Goal: Task Accomplishment & Management: Use online tool/utility

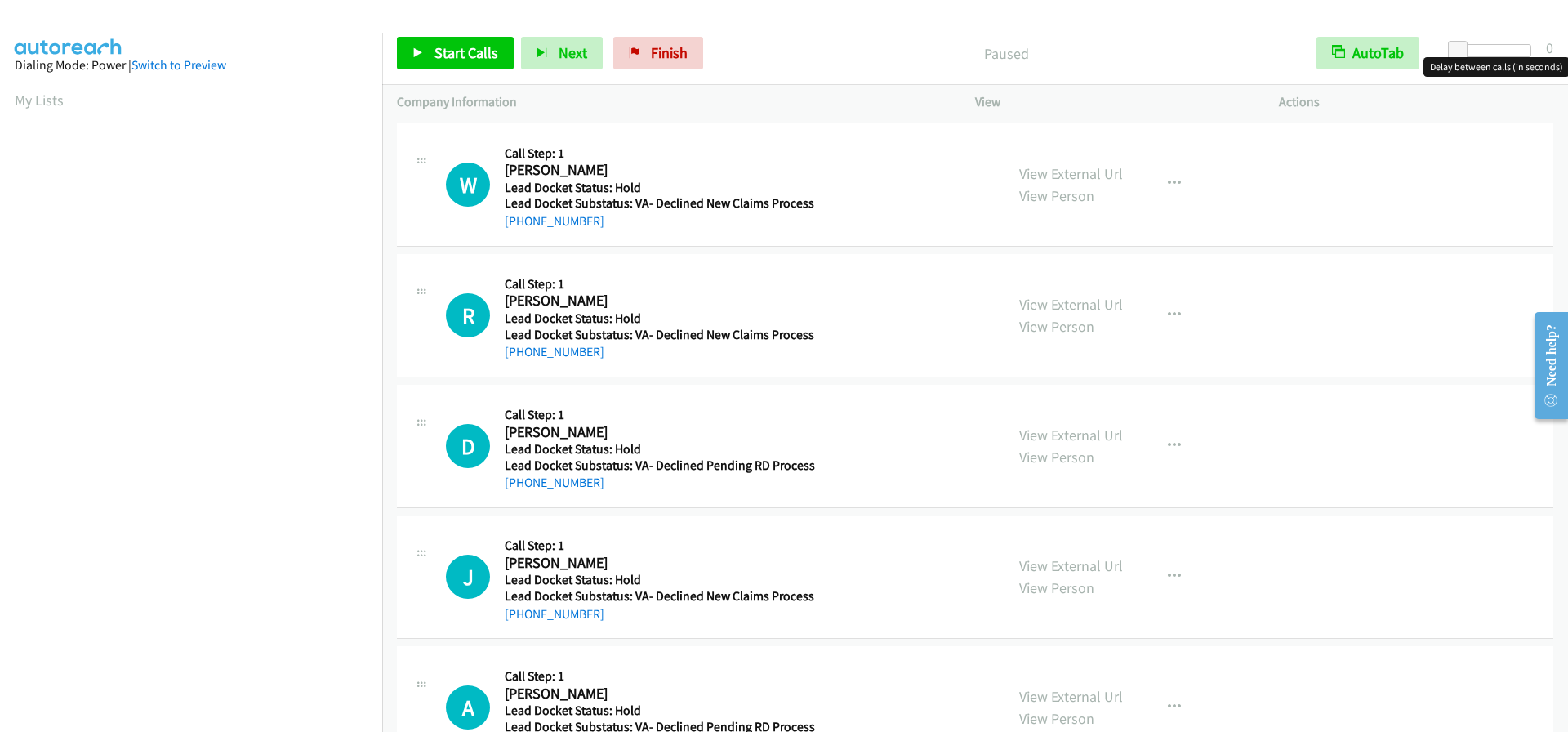
click at [1481, 54] on div at bounding box center [1493, 50] width 75 height 13
click at [1495, 51] on div at bounding box center [1493, 50] width 75 height 13
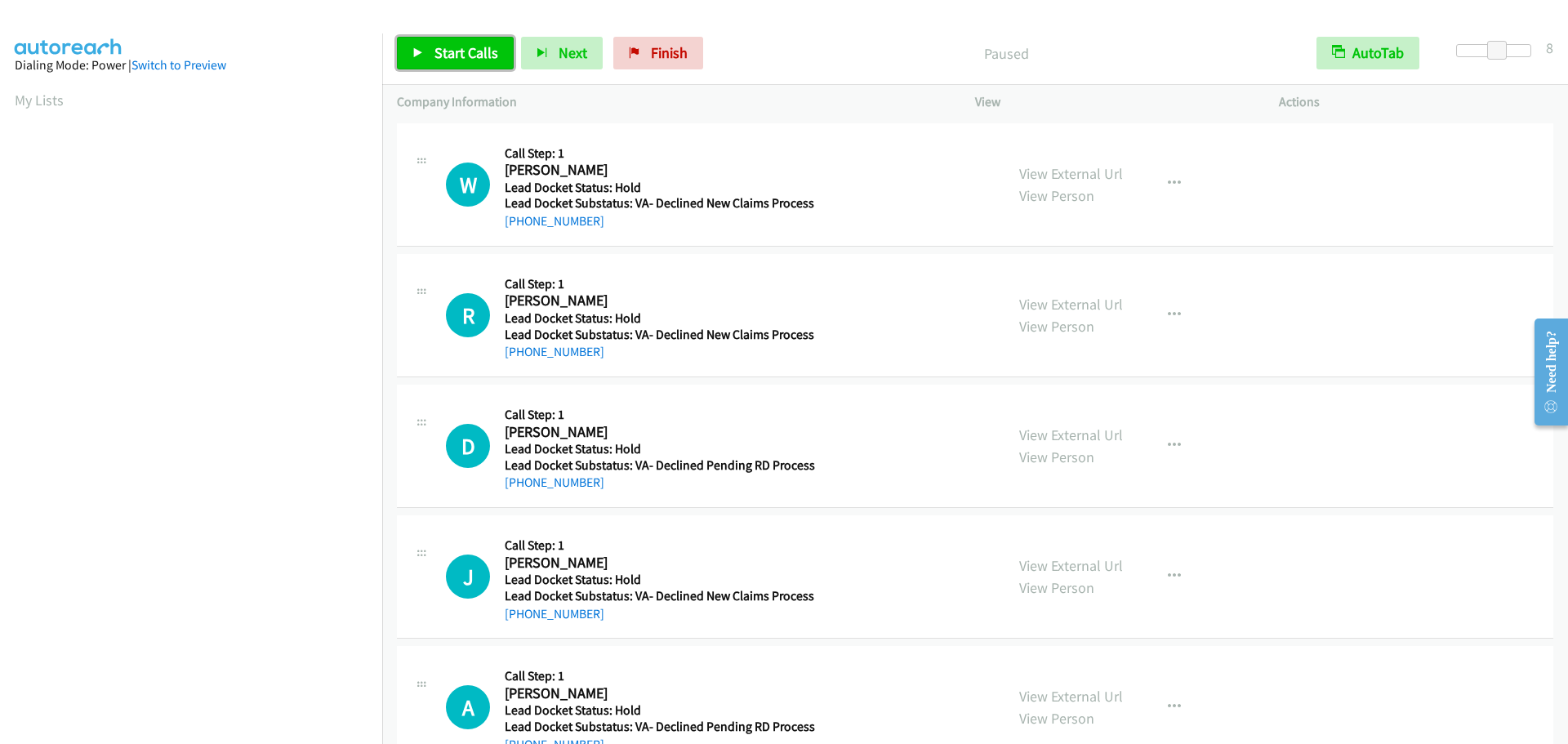
click at [445, 55] on span "Start Calls" at bounding box center [467, 52] width 63 height 18
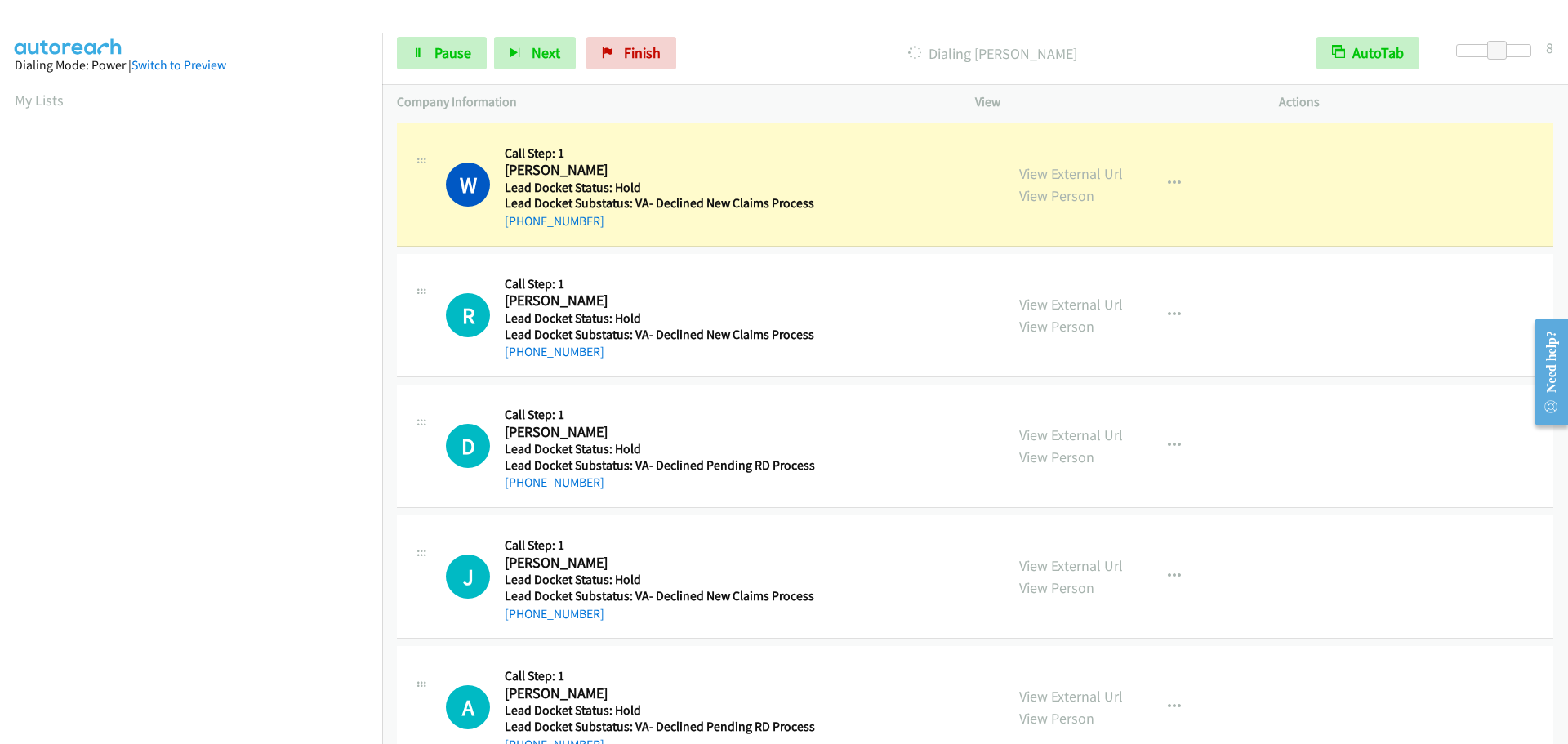
scroll to position [172, 0]
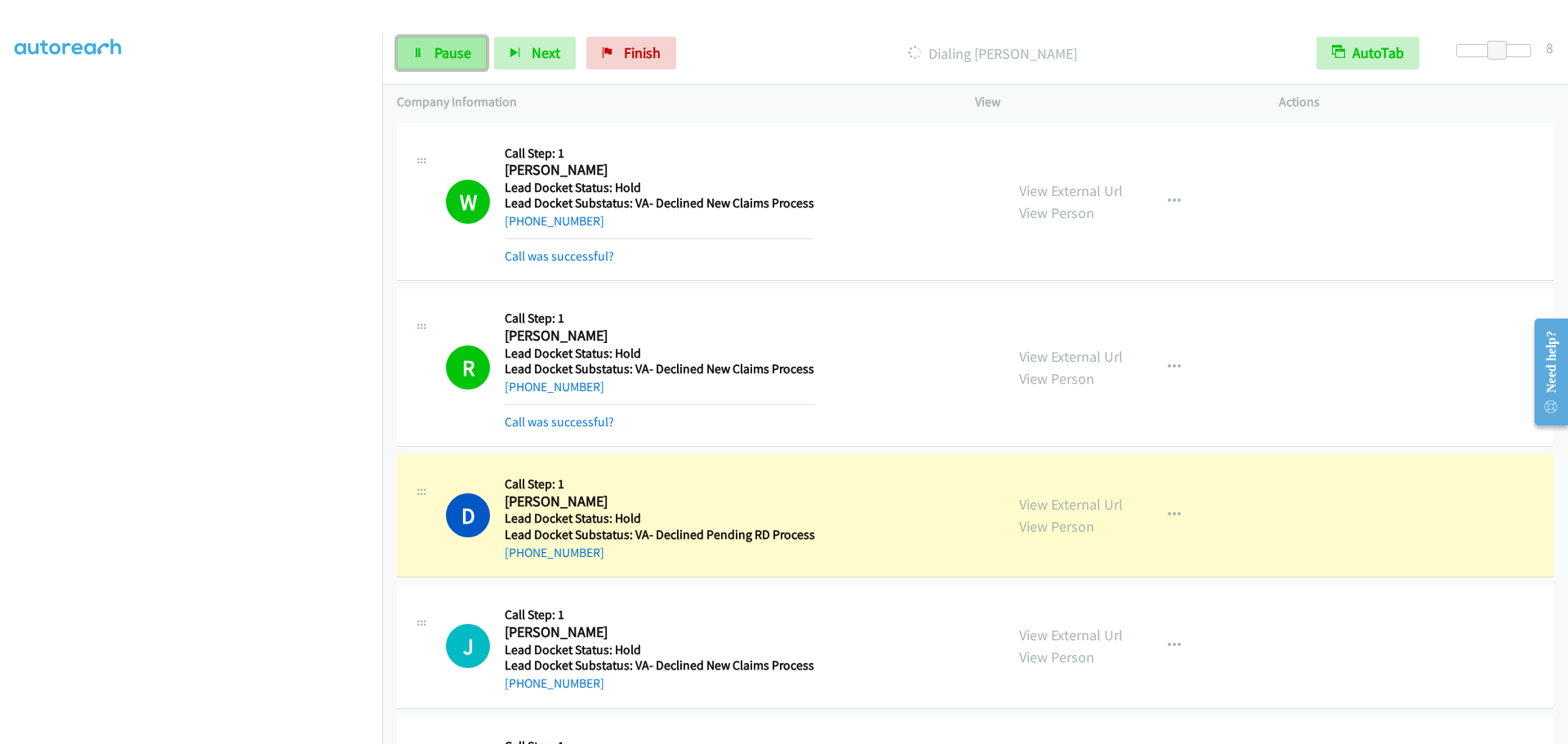
click at [435, 42] on link "Pause" at bounding box center [442, 53] width 90 height 33
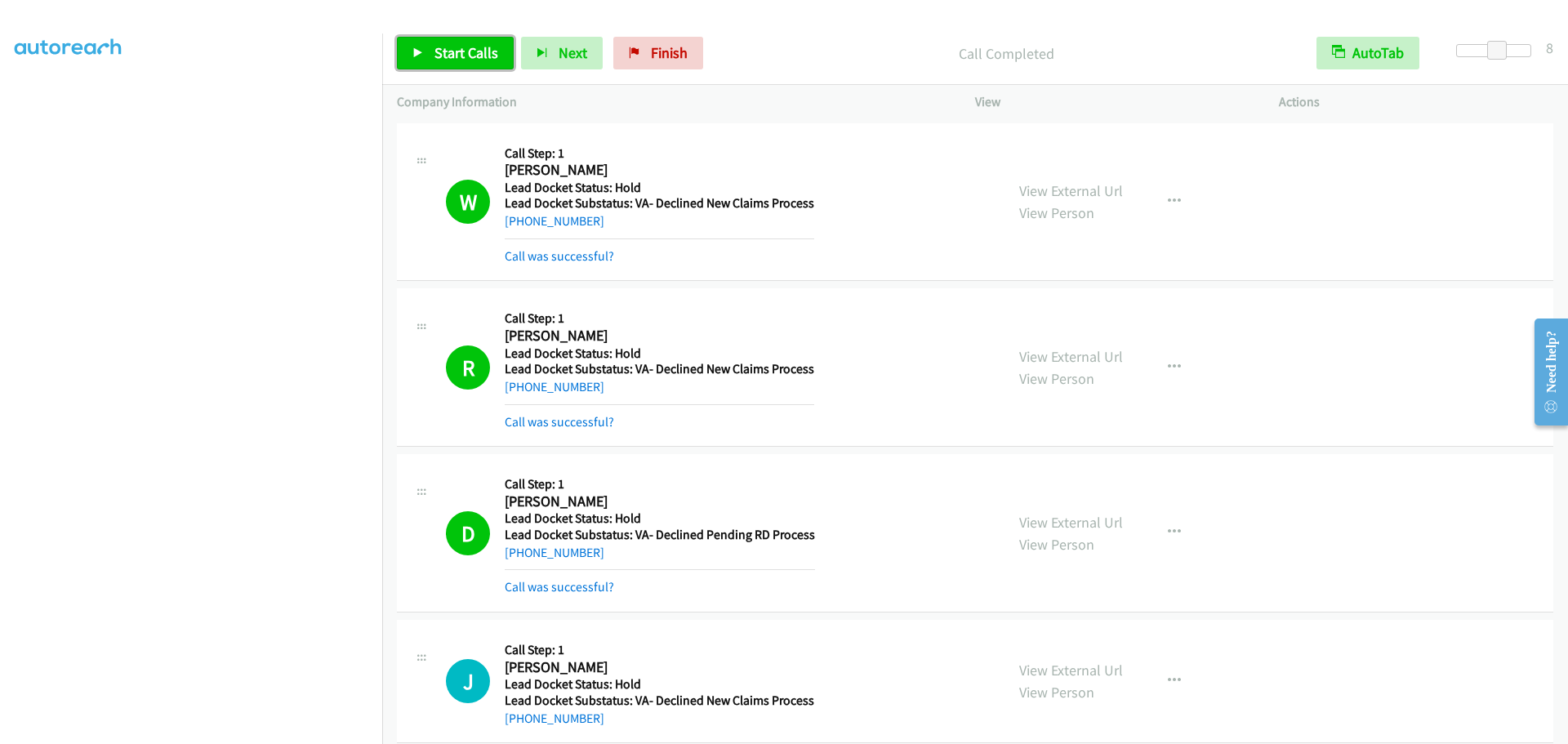
click at [431, 63] on link "Start Calls" at bounding box center [455, 53] width 117 height 33
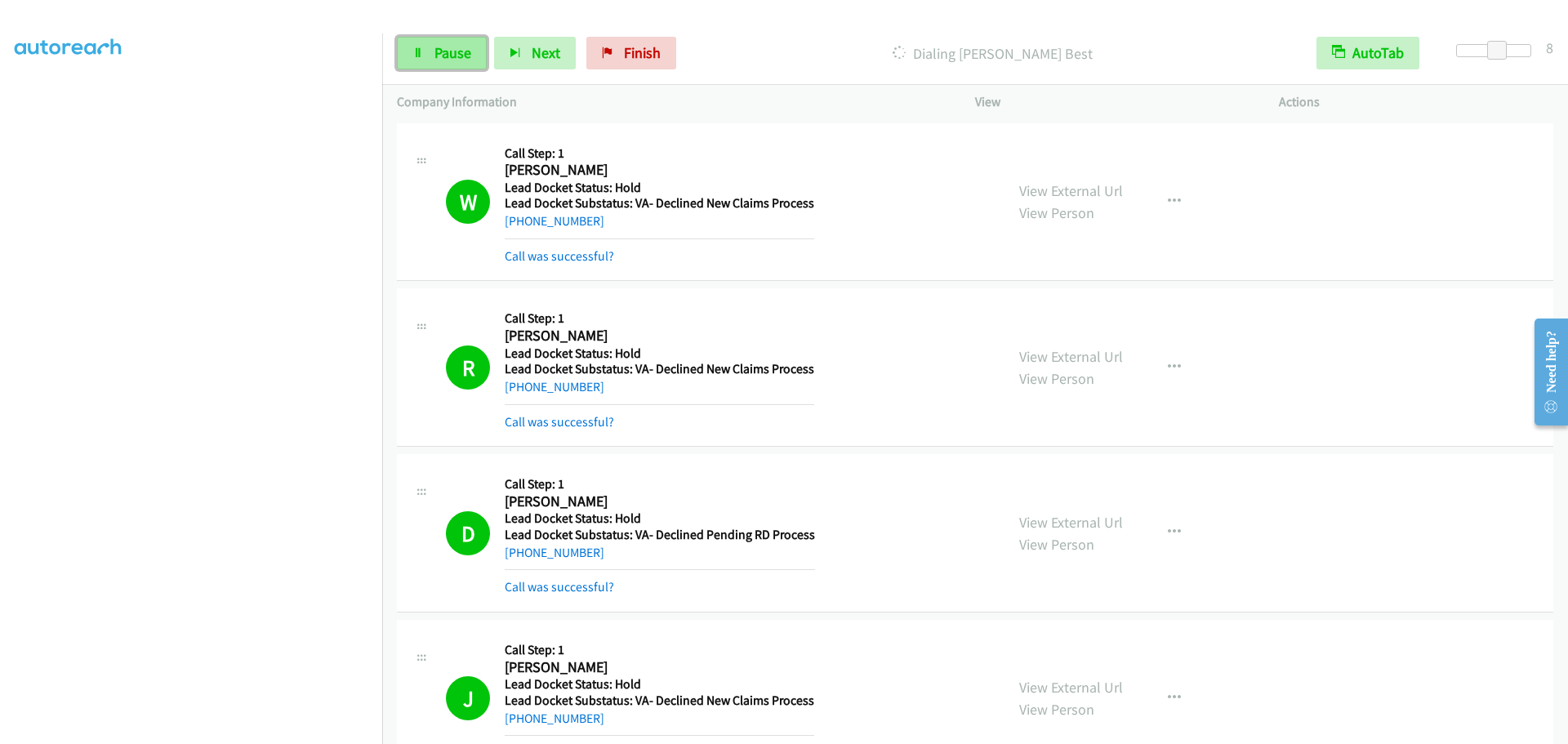
click at [432, 52] on link "Pause" at bounding box center [442, 53] width 90 height 33
click at [491, 47] on span "Start Calls" at bounding box center [467, 52] width 63 height 18
click at [425, 51] on link "Pause" at bounding box center [442, 53] width 90 height 33
click at [440, 60] on span "Start Calls" at bounding box center [467, 52] width 63 height 18
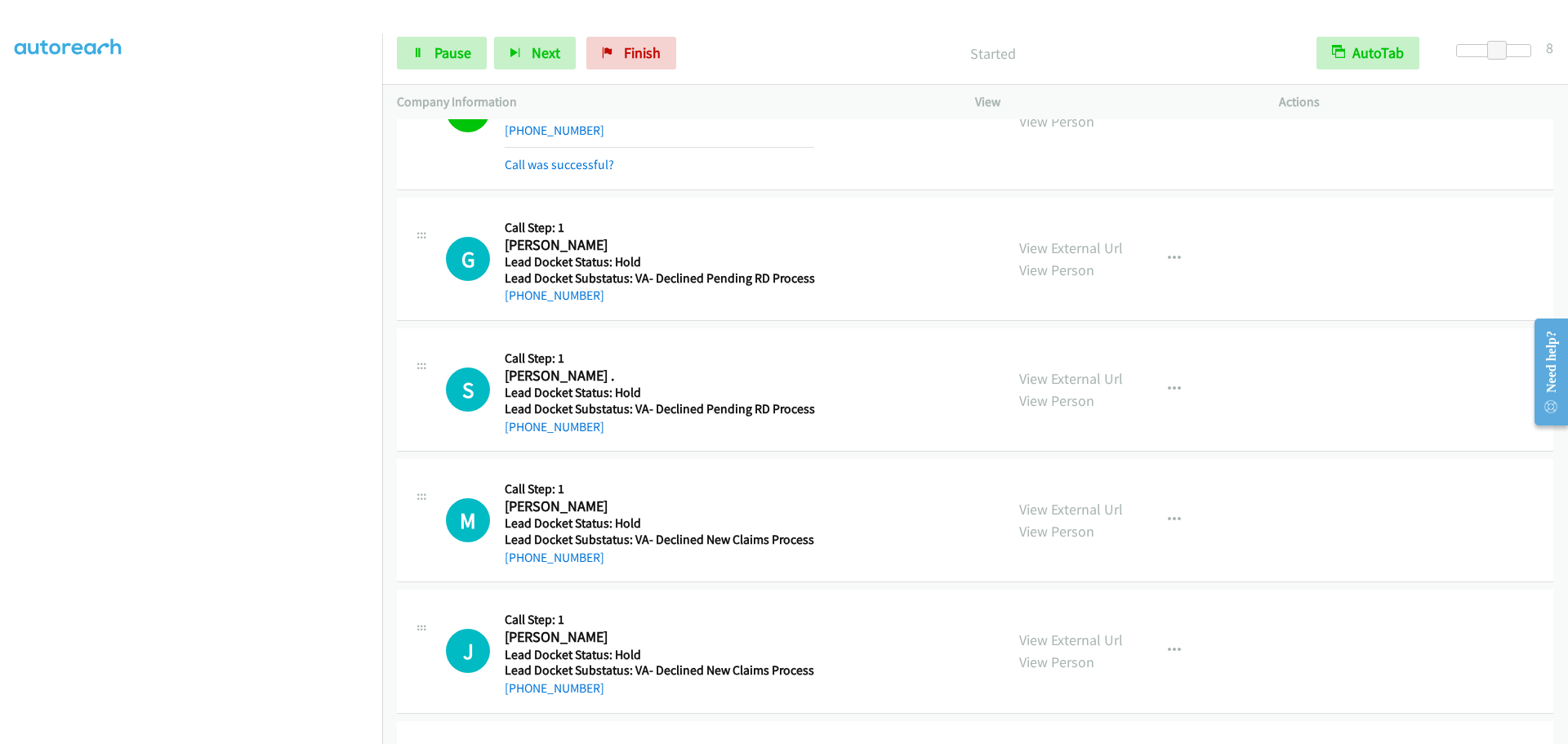
scroll to position [1541, 0]
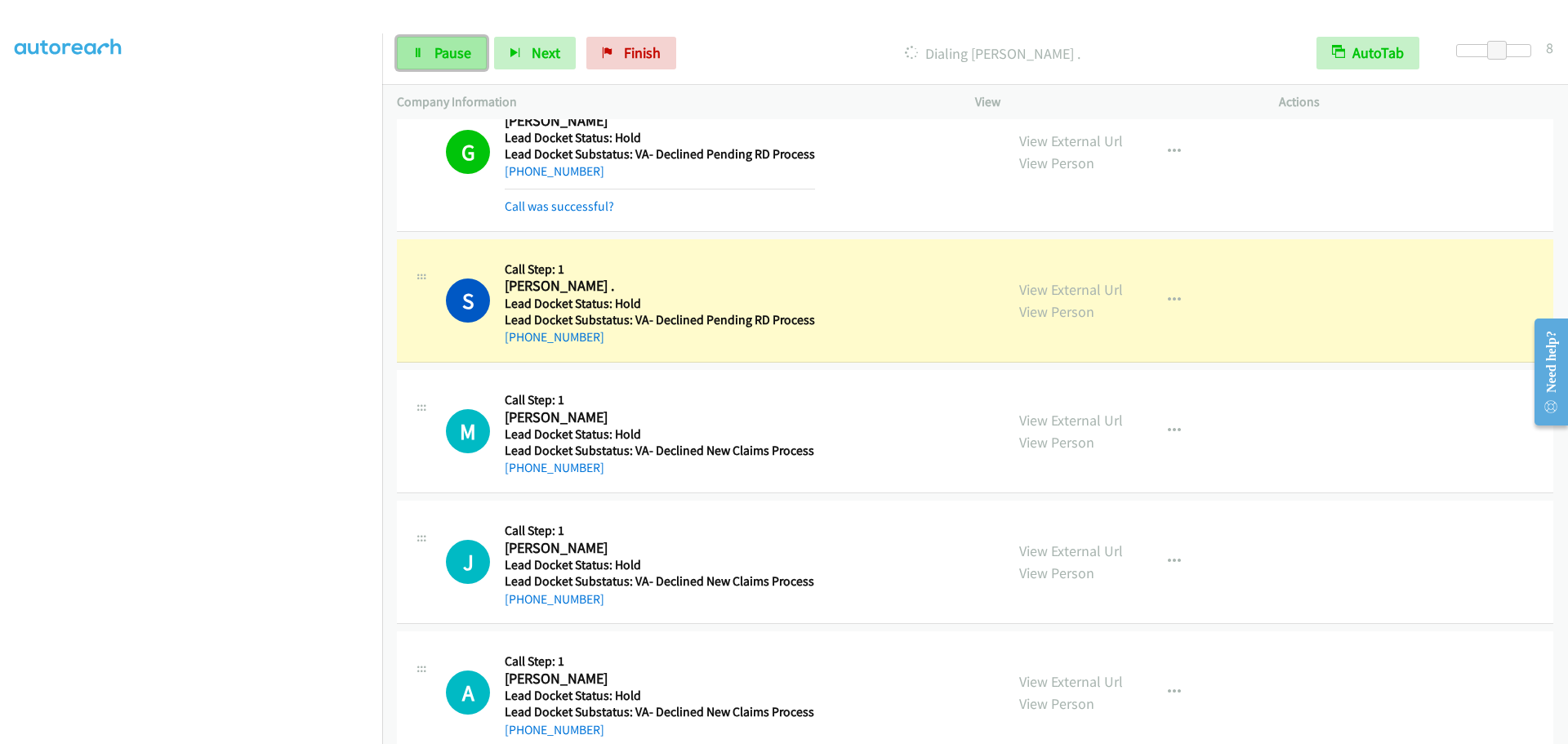
click at [460, 54] on span "Pause" at bounding box center [453, 52] width 37 height 18
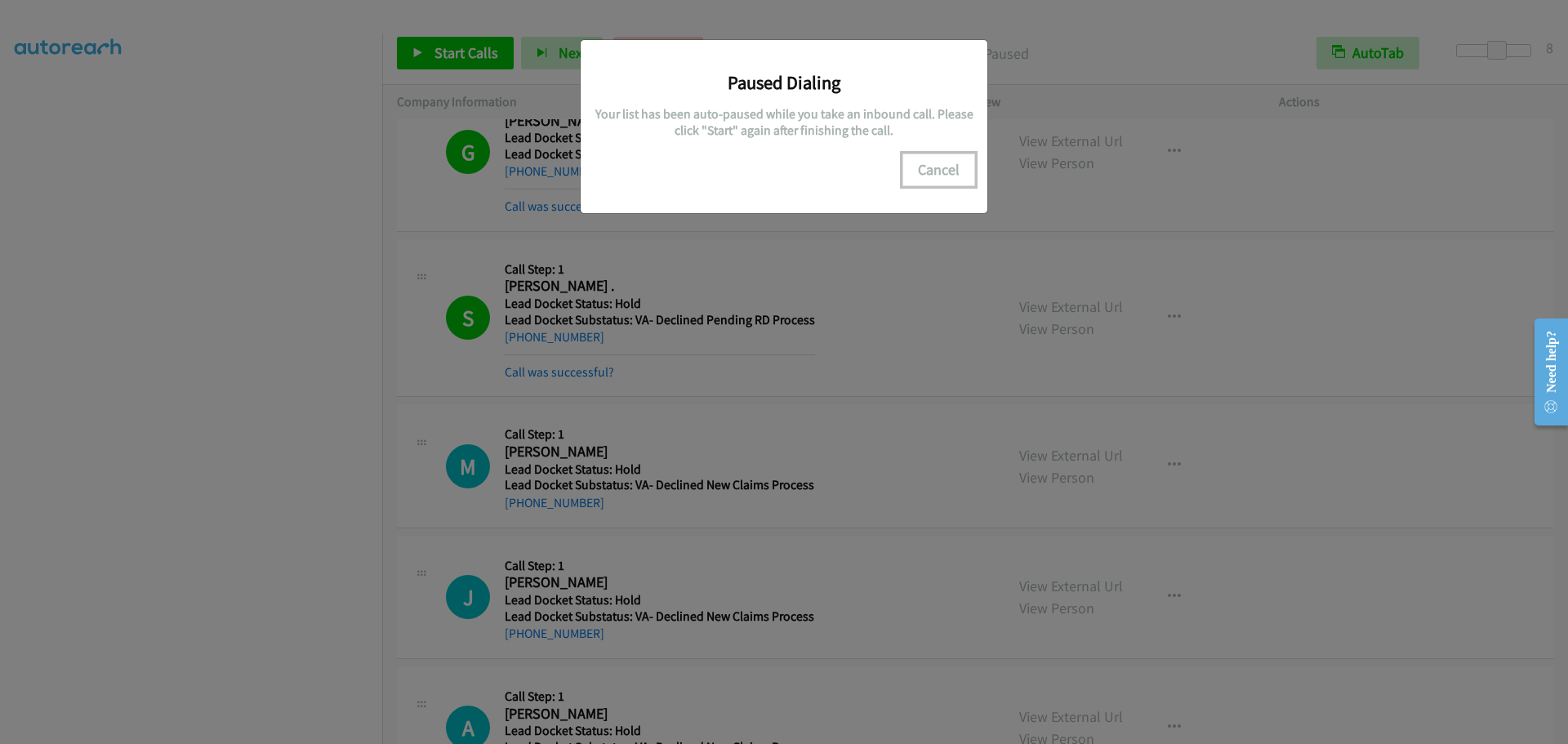
click at [957, 175] on button "Cancel" at bounding box center [939, 169] width 73 height 33
click at [909, 173] on button "Cancel" at bounding box center [939, 169] width 73 height 33
click at [932, 171] on button "Cancel" at bounding box center [939, 169] width 73 height 33
click at [960, 172] on button "Cancel" at bounding box center [939, 169] width 73 height 33
click at [937, 166] on button "Cancel" at bounding box center [939, 169] width 73 height 33
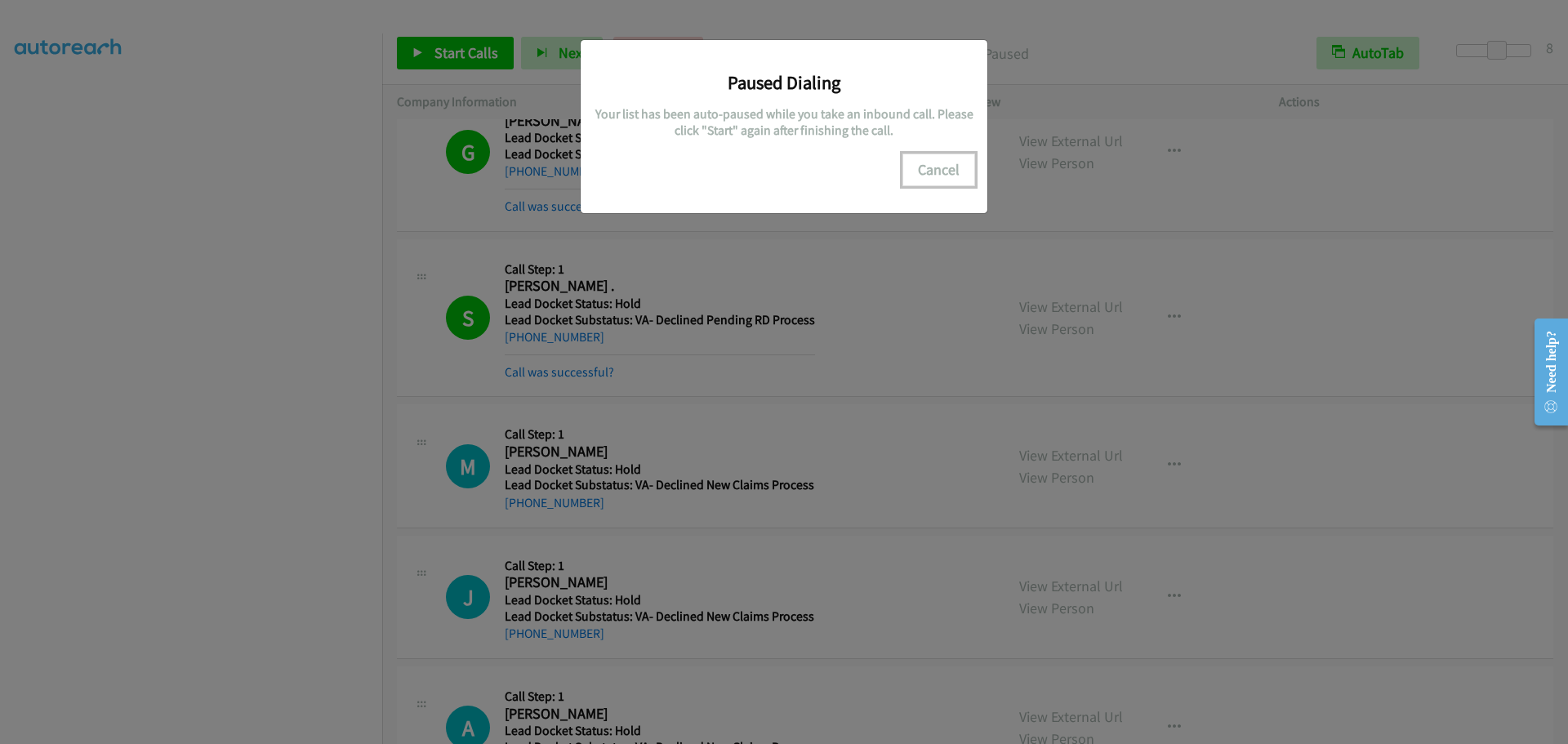
click at [937, 166] on button "Cancel" at bounding box center [939, 169] width 73 height 33
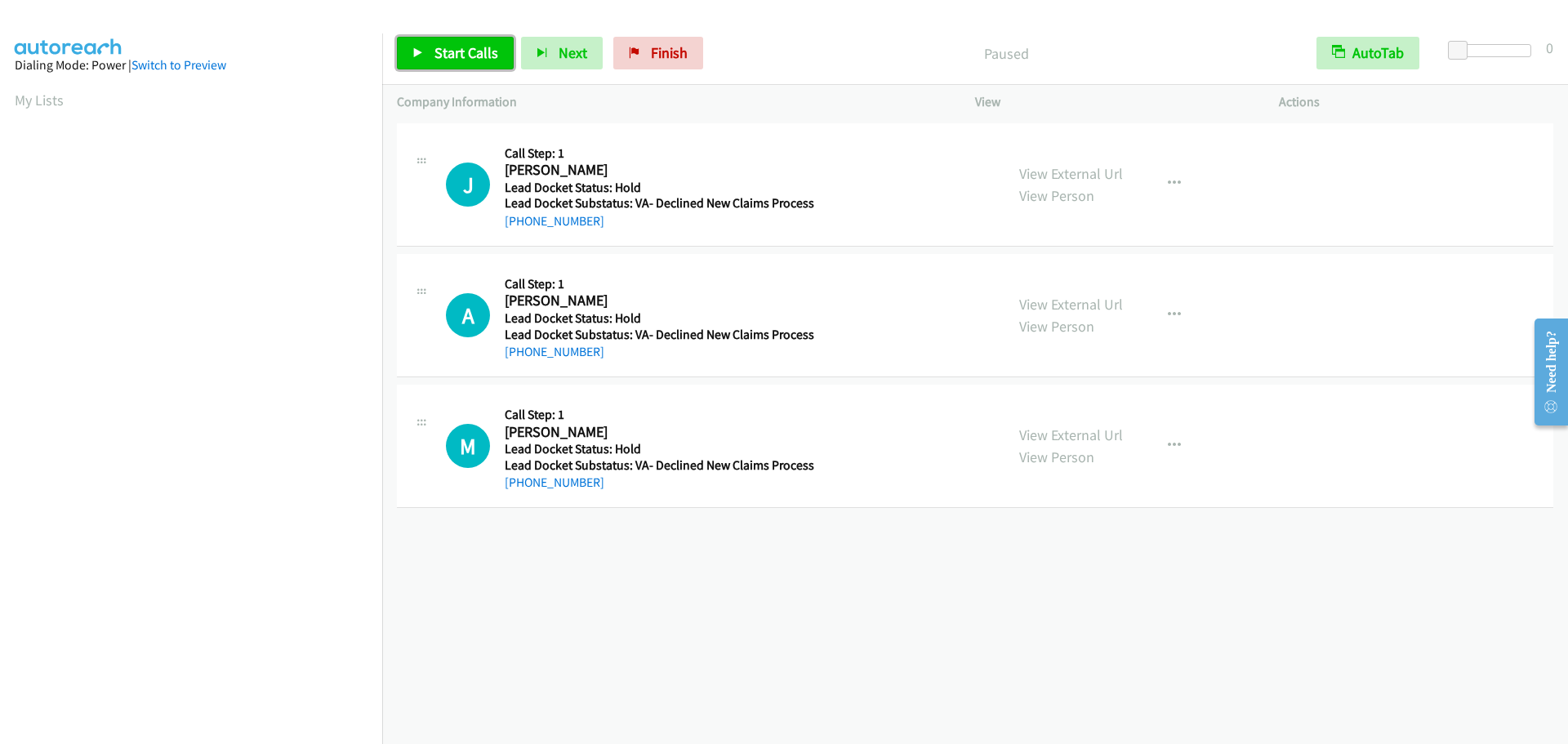
click at [440, 59] on span "Start Calls" at bounding box center [467, 52] width 63 height 18
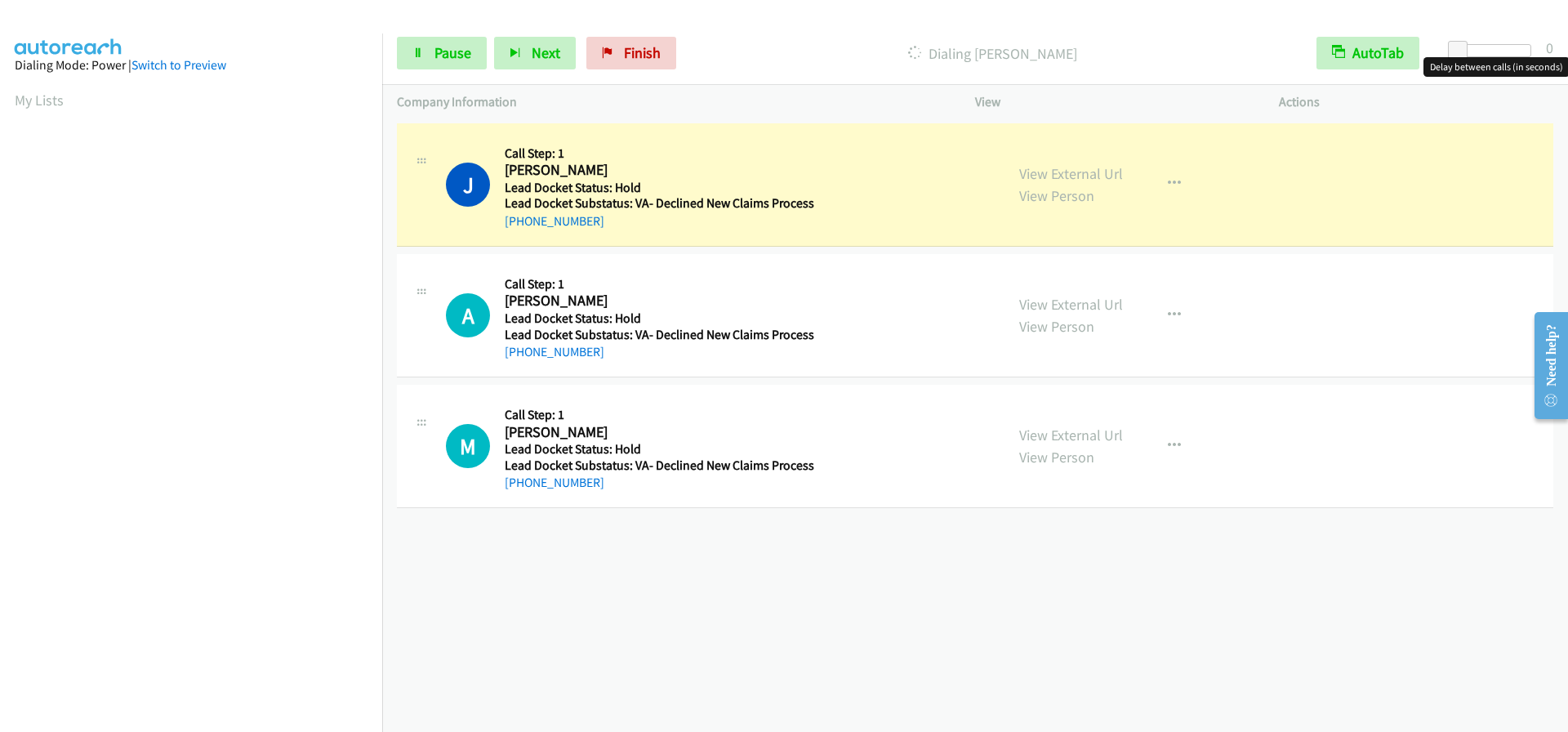
click at [1494, 51] on div at bounding box center [1493, 50] width 75 height 13
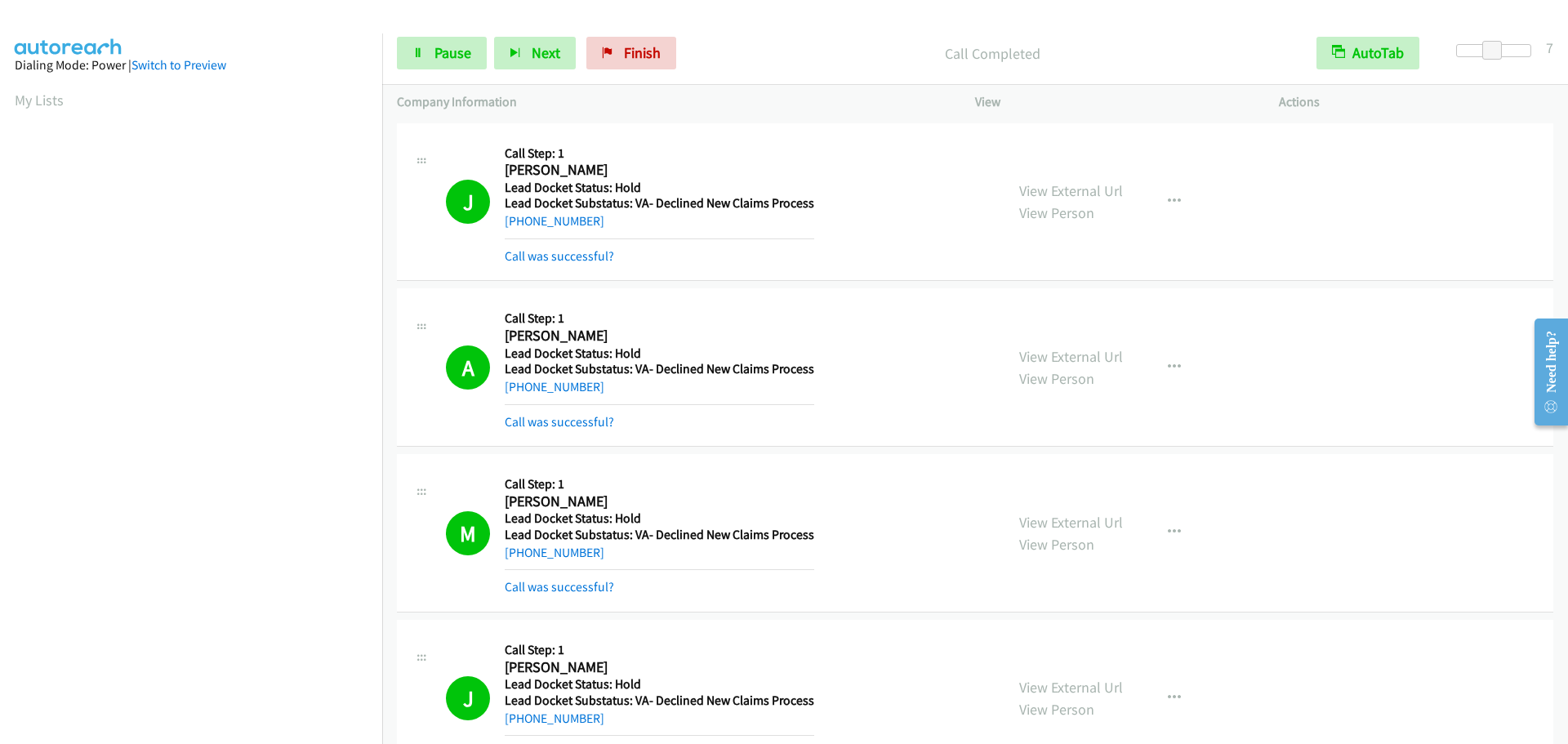
scroll to position [173, 0]
click at [423, 48] on link "Pause" at bounding box center [442, 53] width 90 height 33
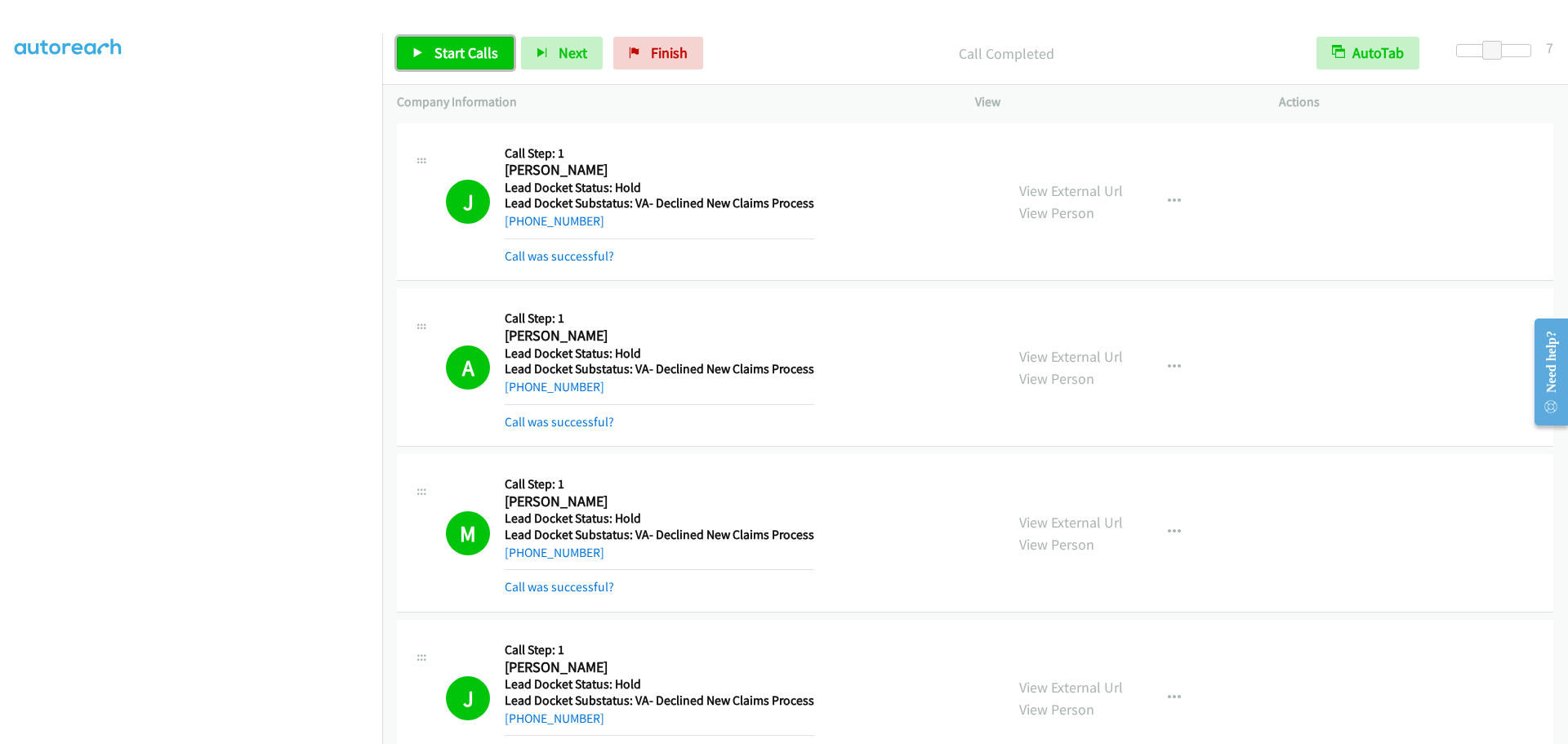
click at [433, 48] on link "Start Calls" at bounding box center [455, 53] width 117 height 33
click at [443, 55] on span "Pause" at bounding box center [453, 52] width 37 height 18
click at [424, 48] on link "Start Calls" at bounding box center [455, 53] width 117 height 33
click at [660, 53] on link "Finish" at bounding box center [631, 53] width 90 height 33
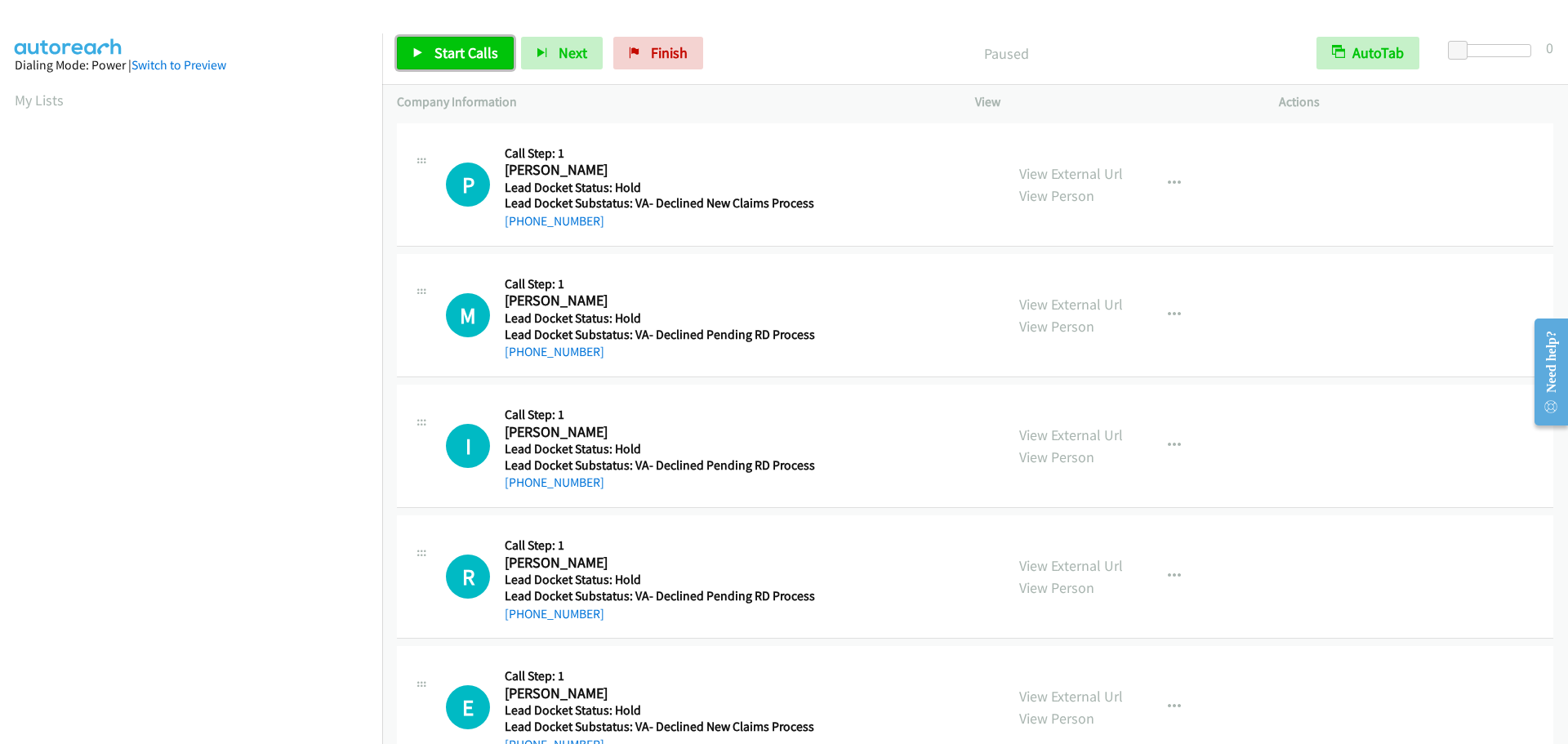
click at [447, 52] on span "Start Calls" at bounding box center [467, 52] width 63 height 18
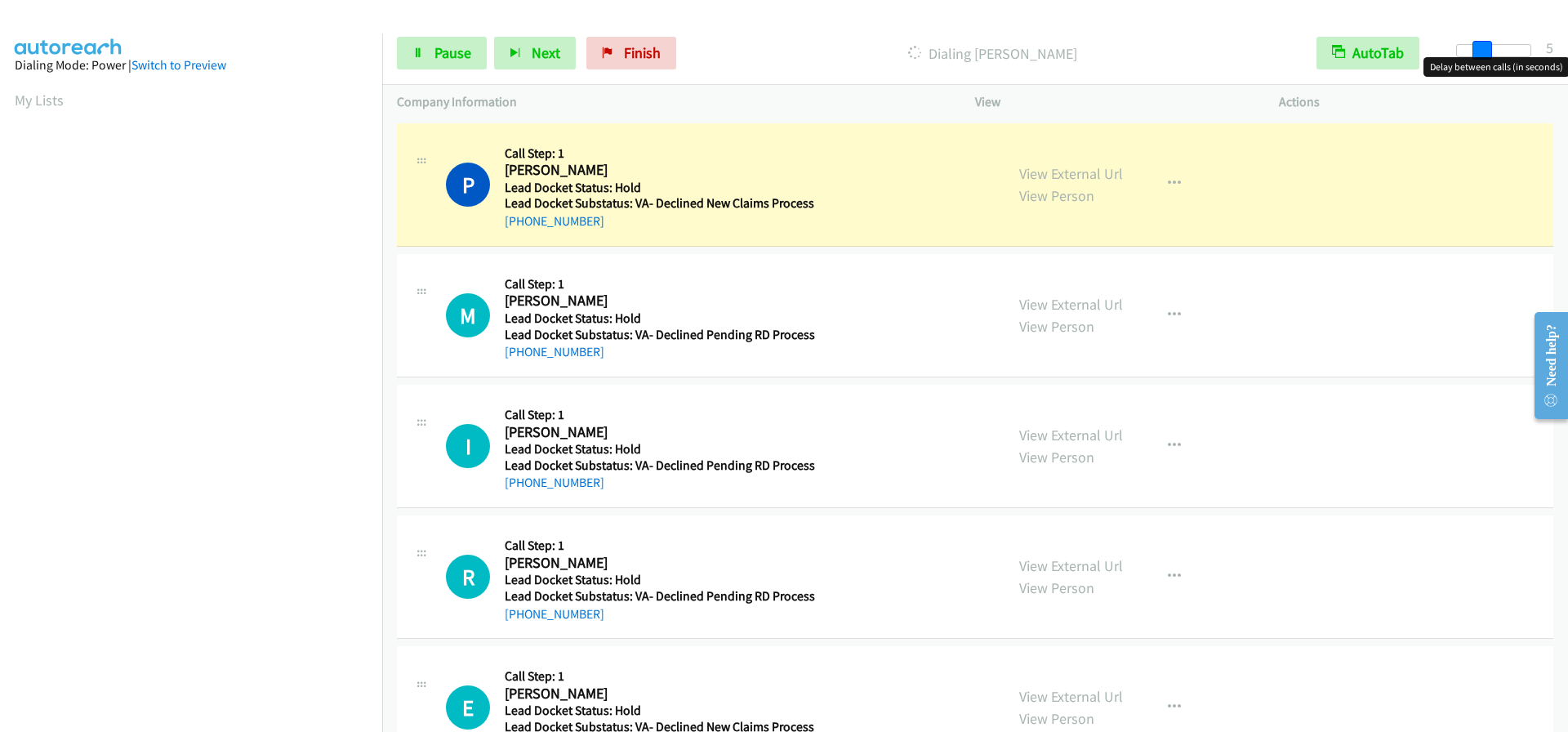
click at [1479, 52] on div at bounding box center [1493, 50] width 75 height 13
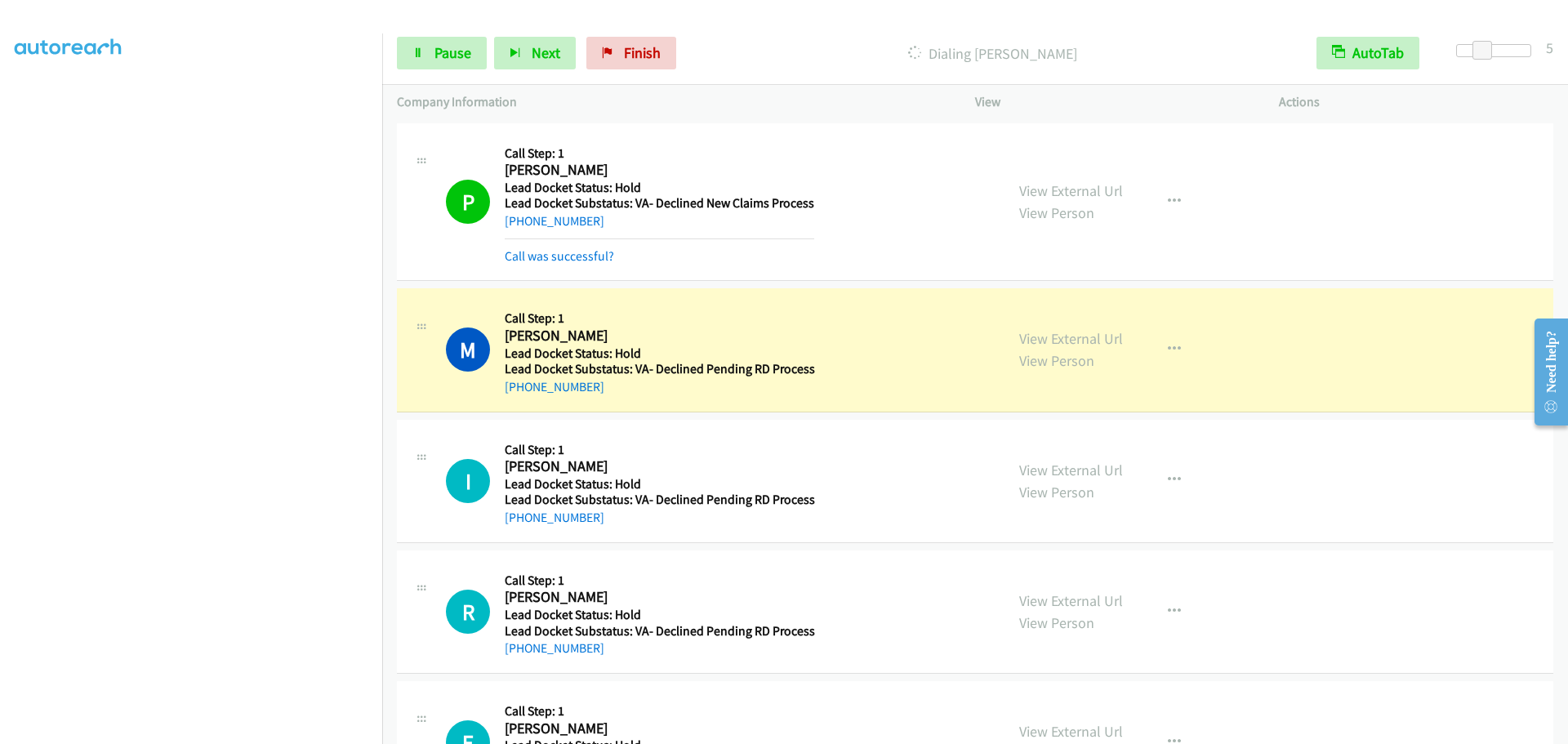
scroll to position [172, 0]
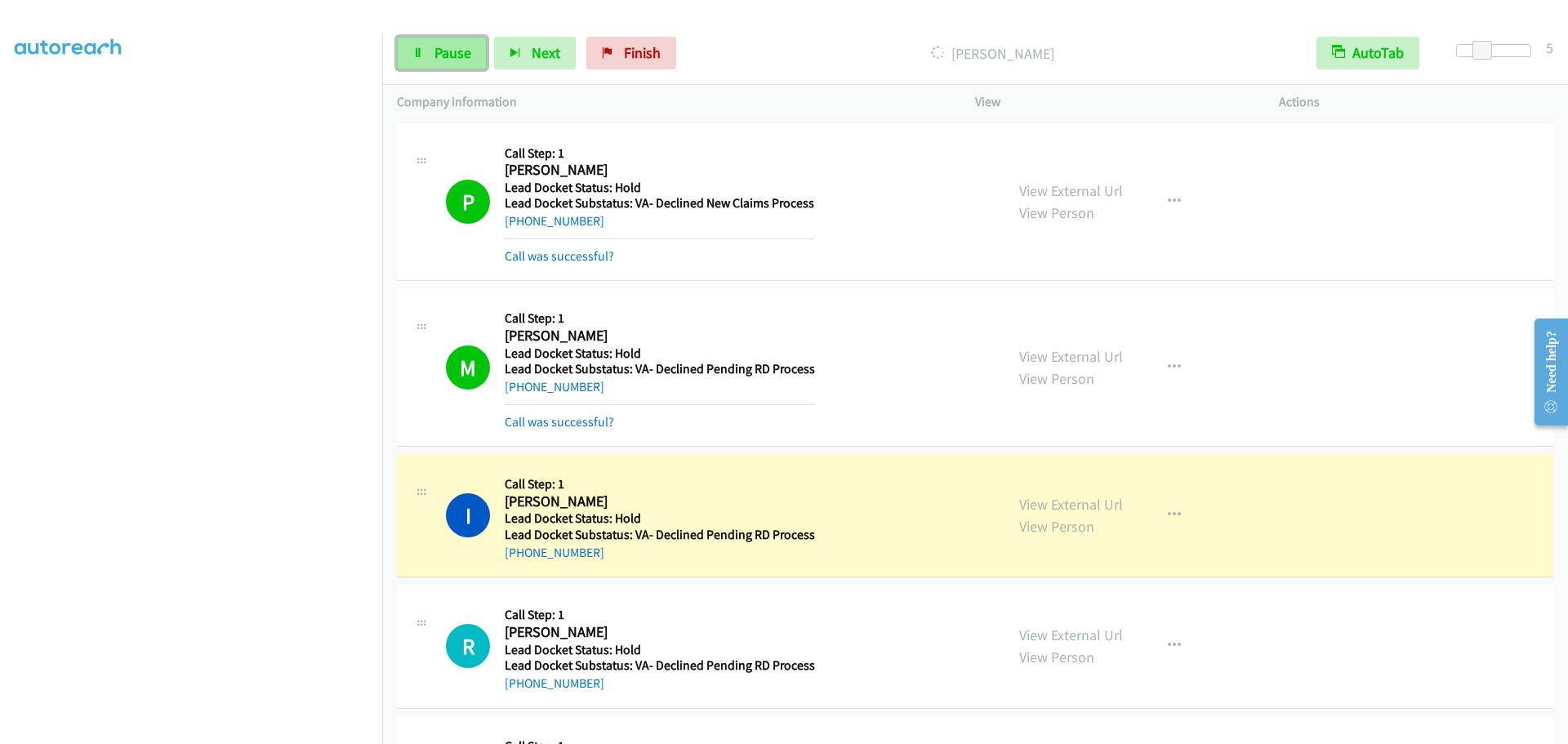
click at [438, 53] on span "Pause" at bounding box center [453, 52] width 37 height 18
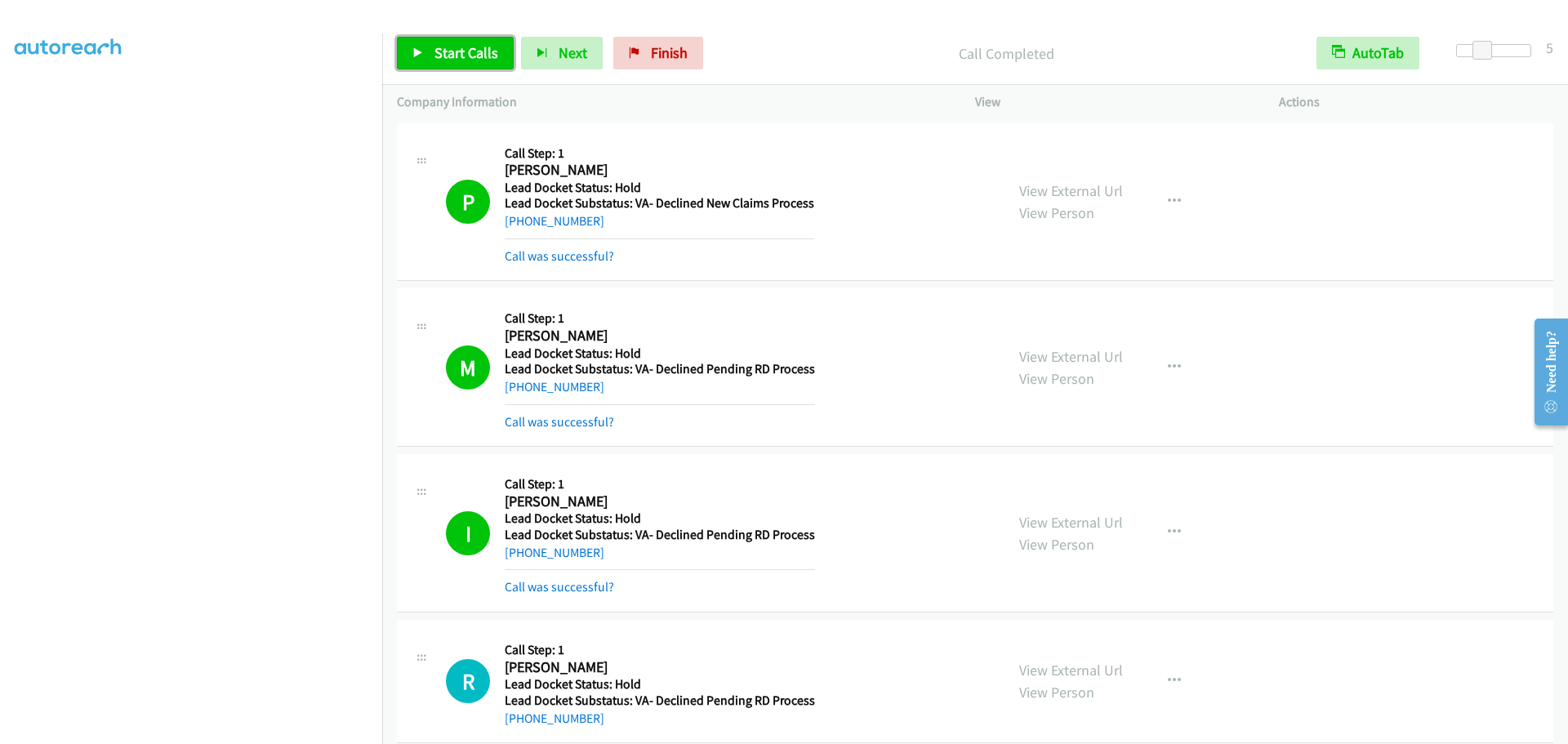
click at [460, 55] on span "Start Calls" at bounding box center [467, 52] width 63 height 18
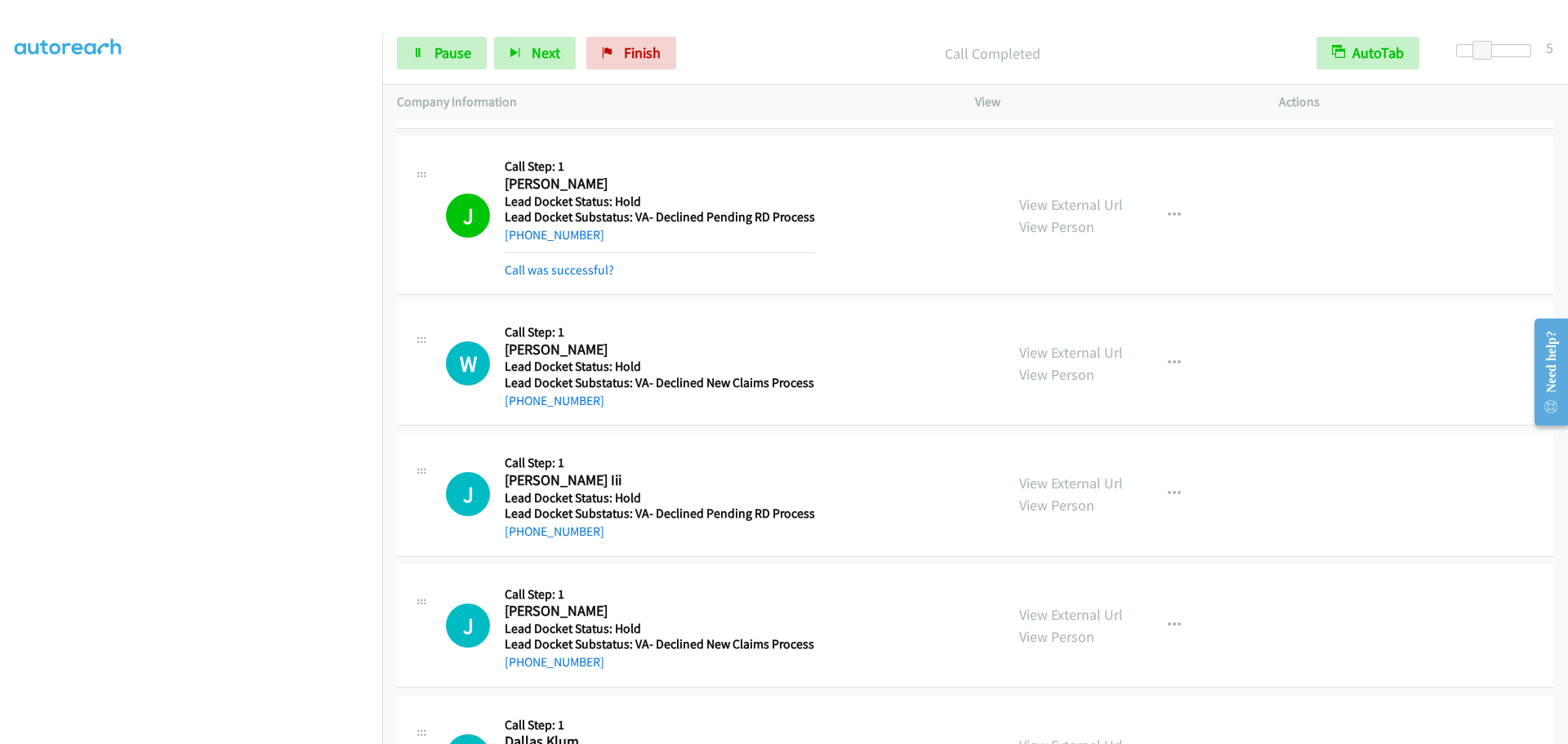
scroll to position [1079, 0]
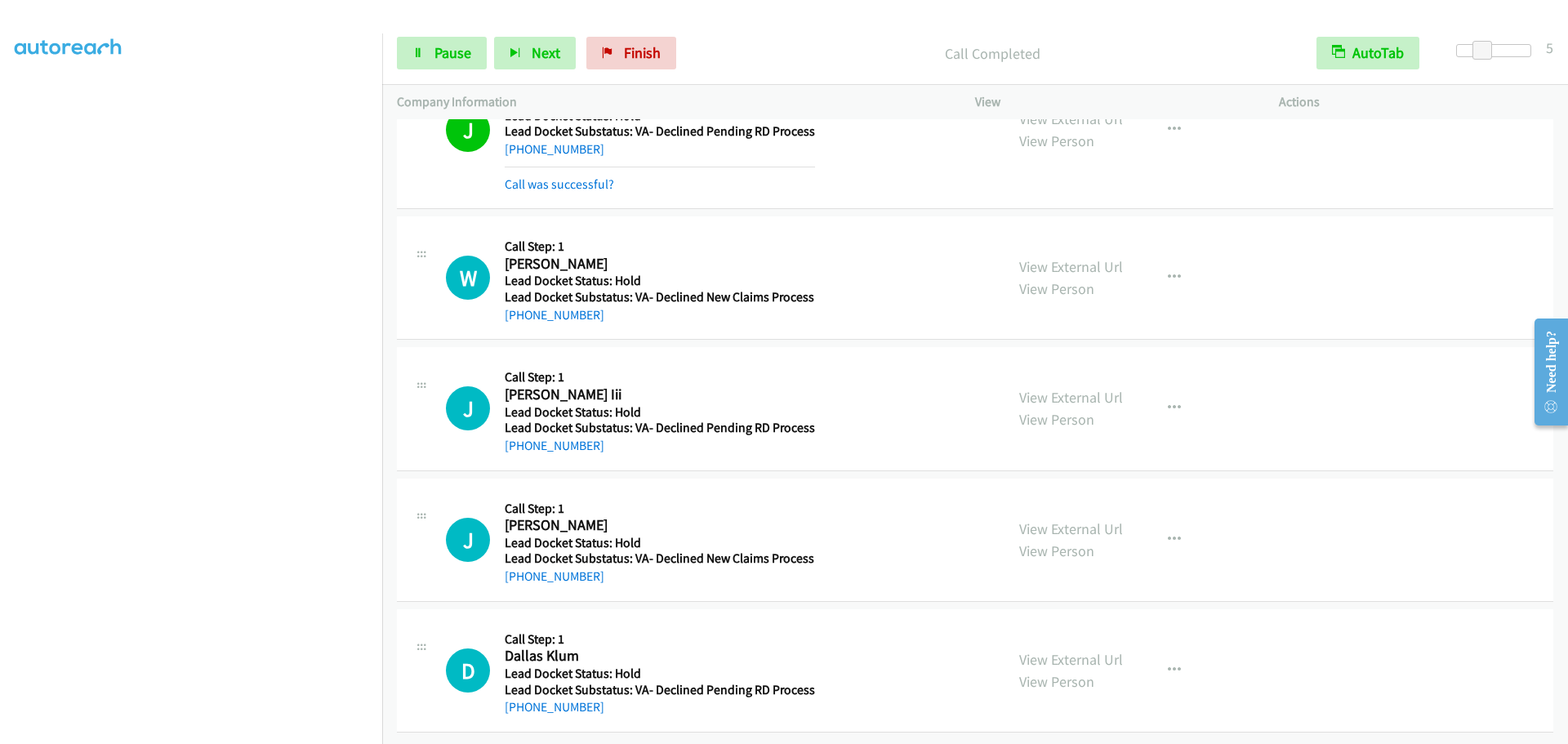
click at [652, 259] on h2 "William Hayes" at bounding box center [659, 263] width 310 height 18
click at [453, 281] on h1 "W" at bounding box center [468, 277] width 44 height 44
click at [456, 259] on h1 "W" at bounding box center [468, 277] width 44 height 44
click at [423, 254] on icon at bounding box center [422, 257] width 19 height 8
click at [452, 42] on link "Pause" at bounding box center [442, 53] width 90 height 33
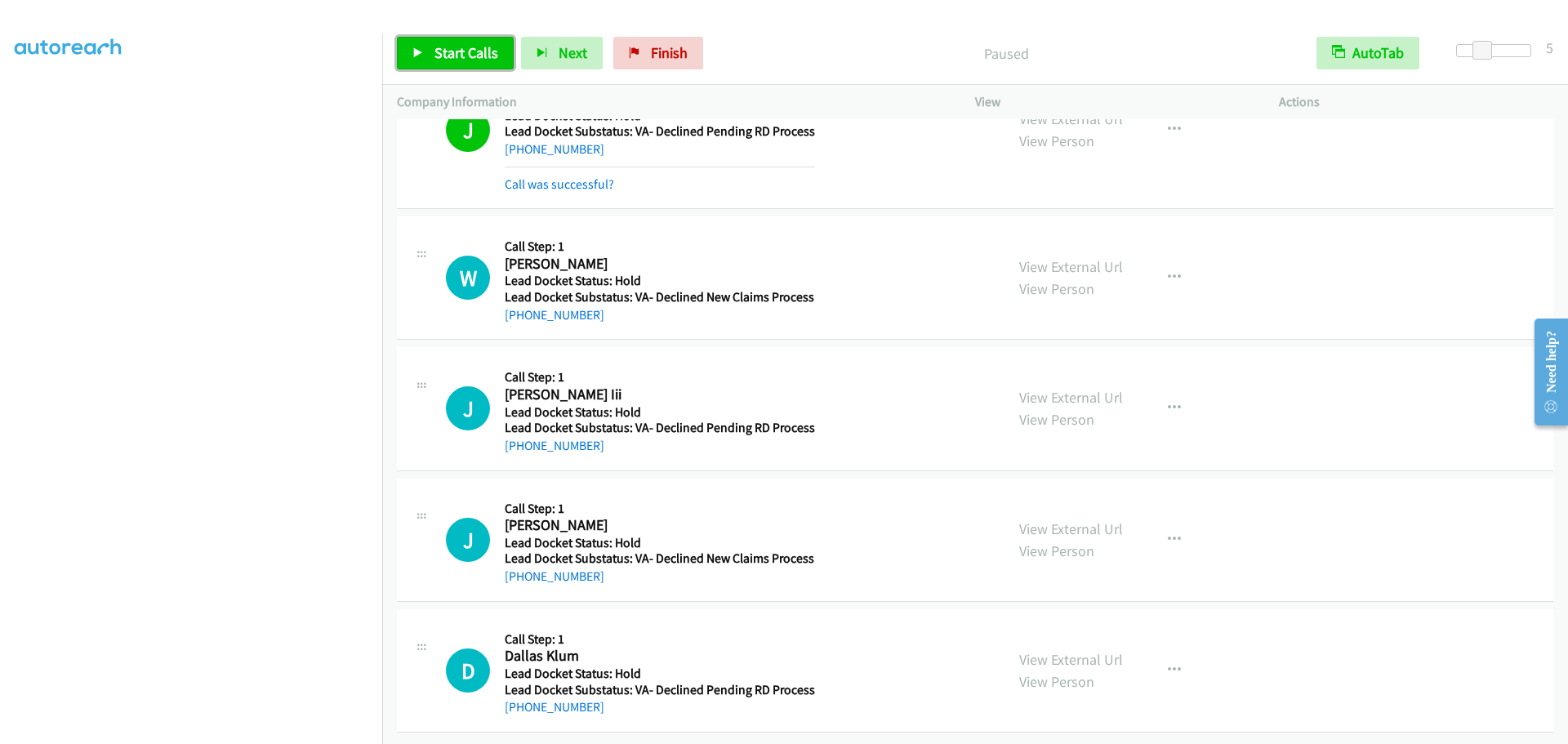
click at [452, 42] on link "Start Calls" at bounding box center [455, 53] width 117 height 33
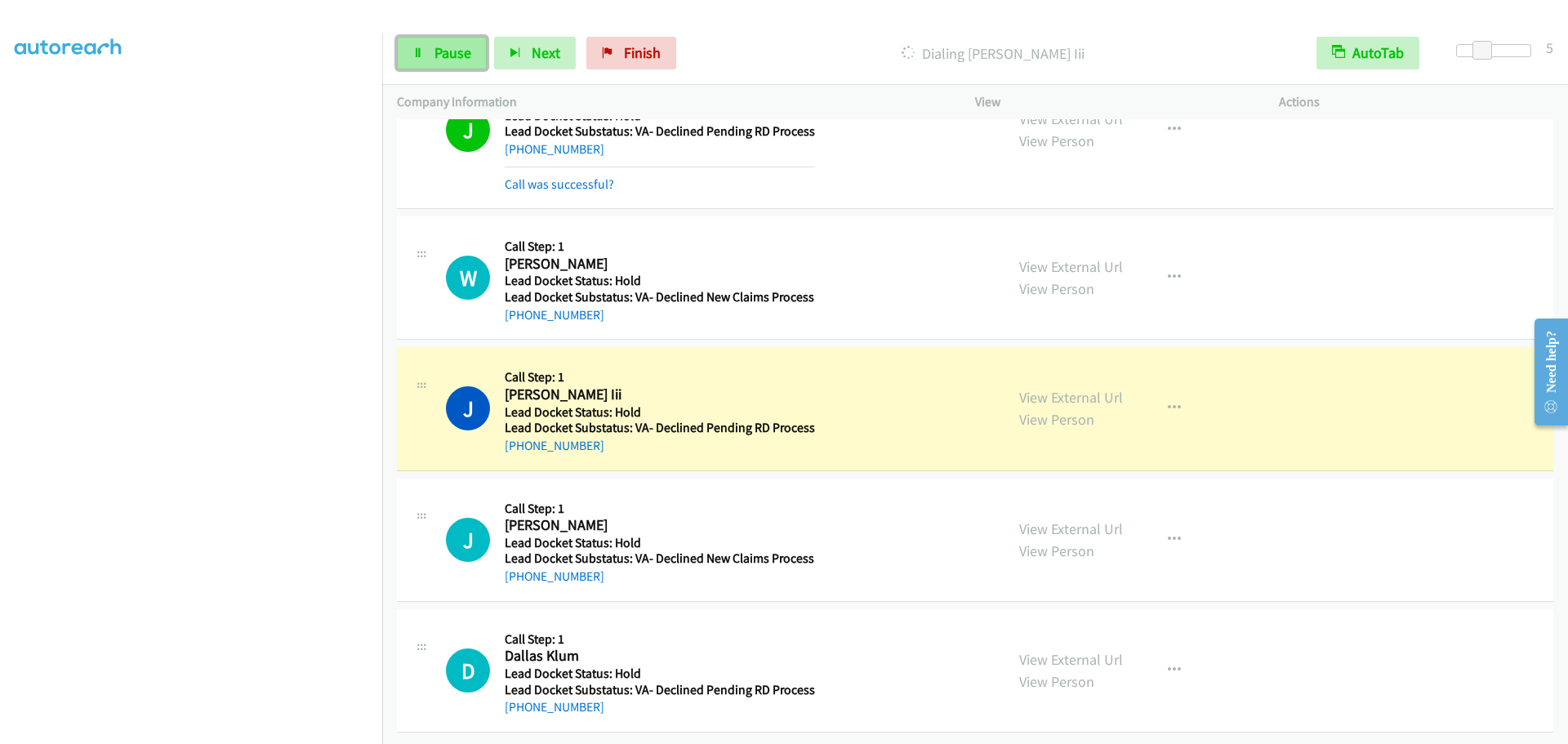
click at [421, 61] on link "Pause" at bounding box center [442, 53] width 90 height 33
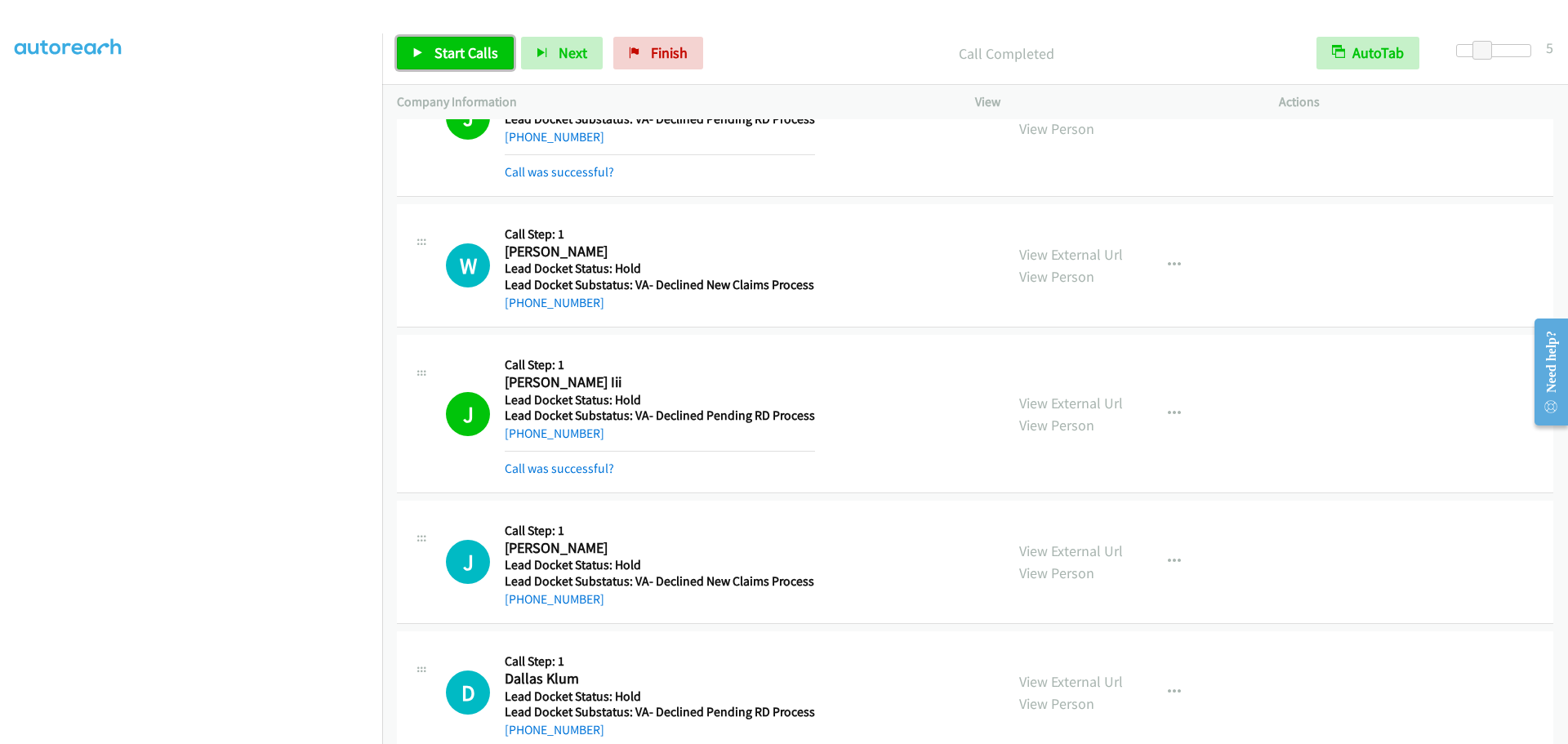
click at [425, 50] on link "Start Calls" at bounding box center [455, 53] width 117 height 33
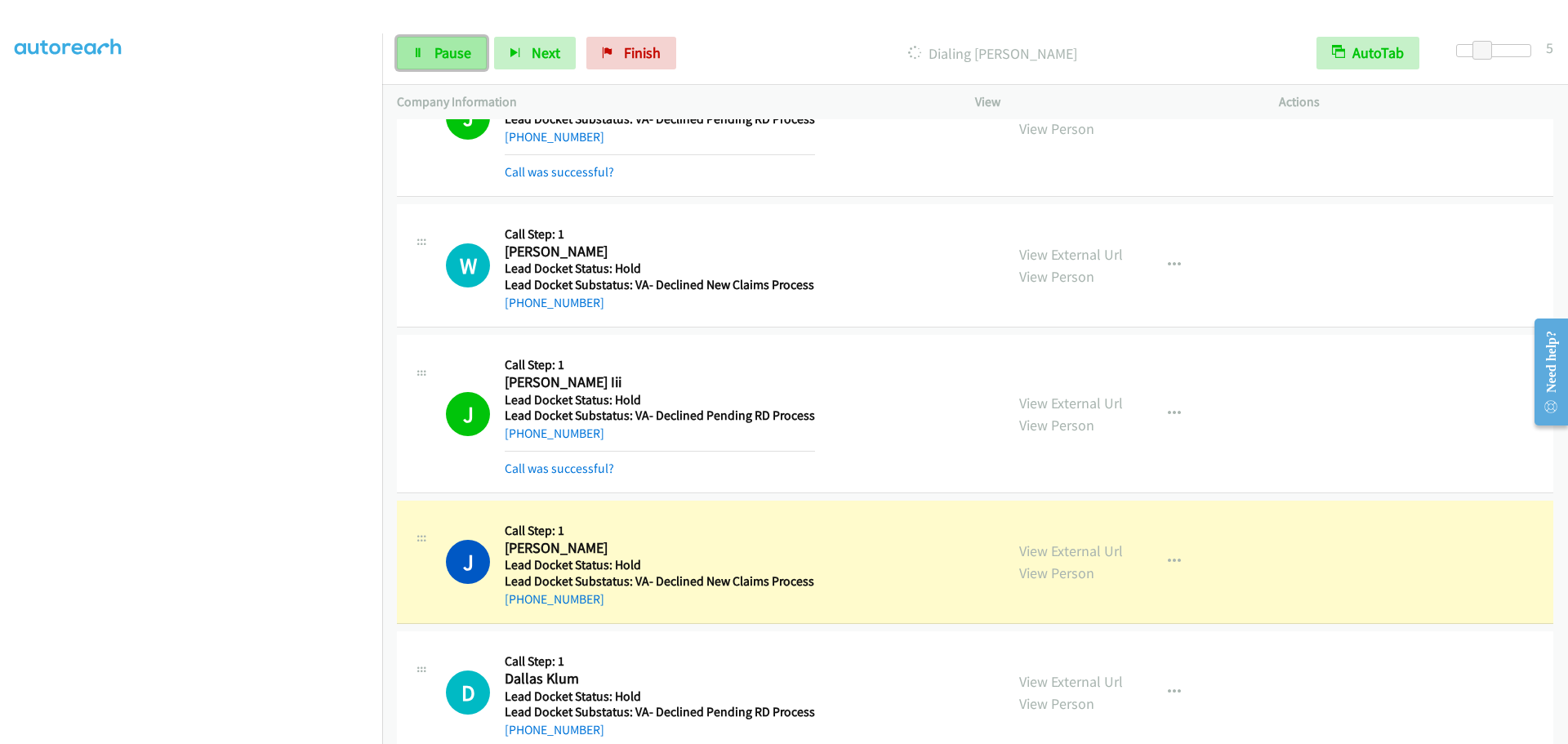
click at [404, 51] on link "Pause" at bounding box center [442, 53] width 90 height 33
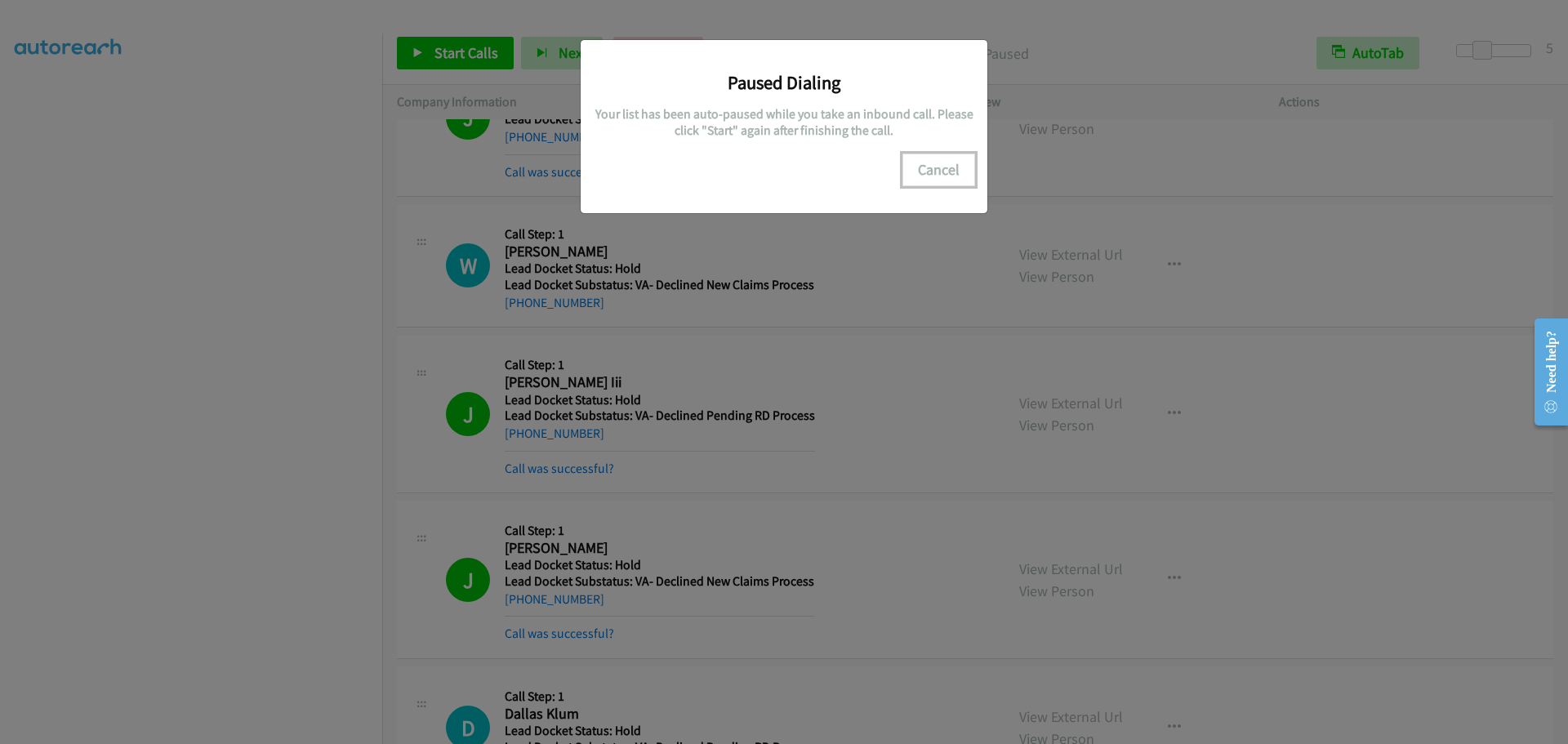
click at [943, 163] on button "Cancel" at bounding box center [939, 169] width 73 height 33
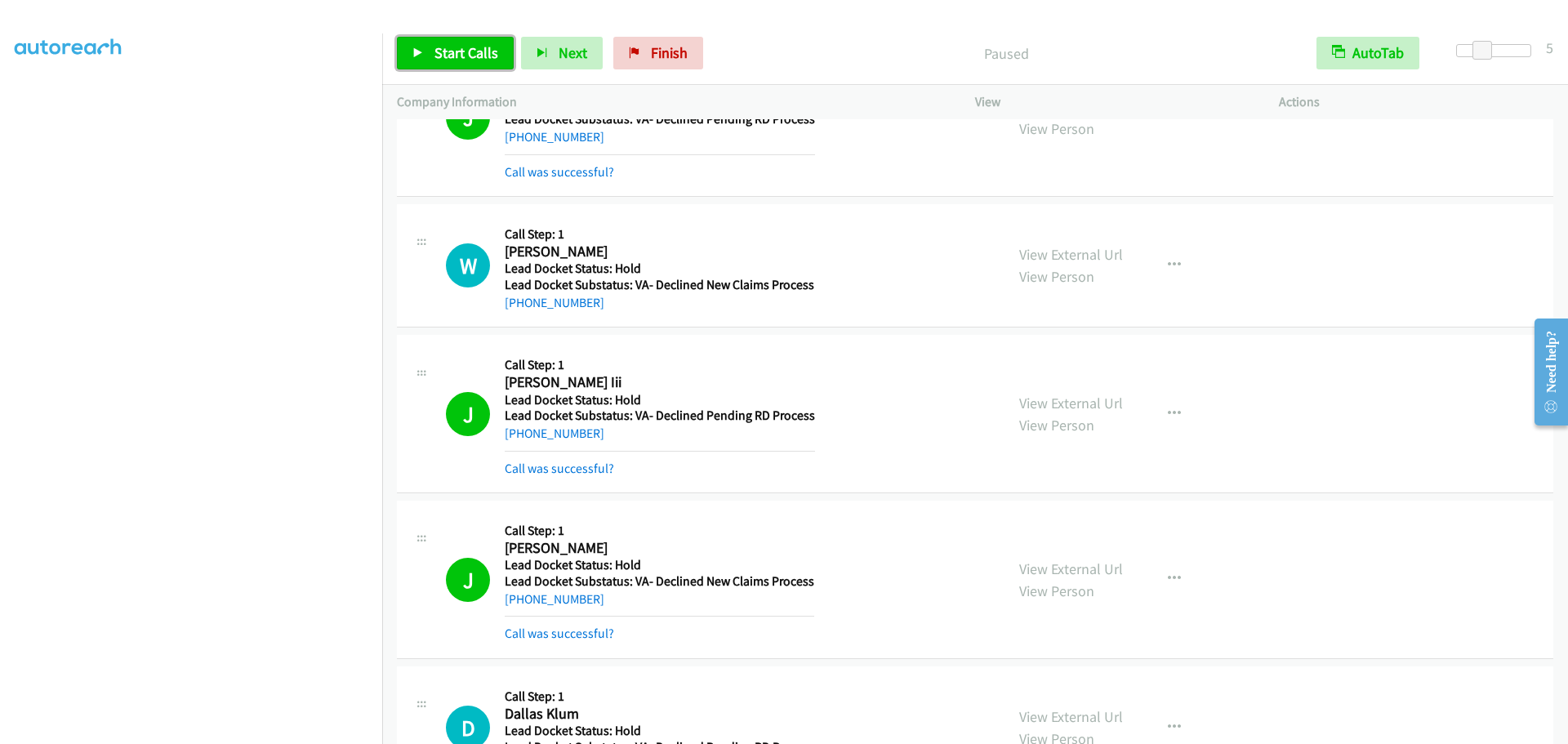
click at [471, 53] on span "Start Calls" at bounding box center [467, 52] width 63 height 18
click at [453, 55] on span "Pause" at bounding box center [453, 52] width 37 height 18
click at [447, 53] on span "Start Calls" at bounding box center [467, 52] width 63 height 18
click at [415, 61] on link "Pause" at bounding box center [442, 53] width 90 height 33
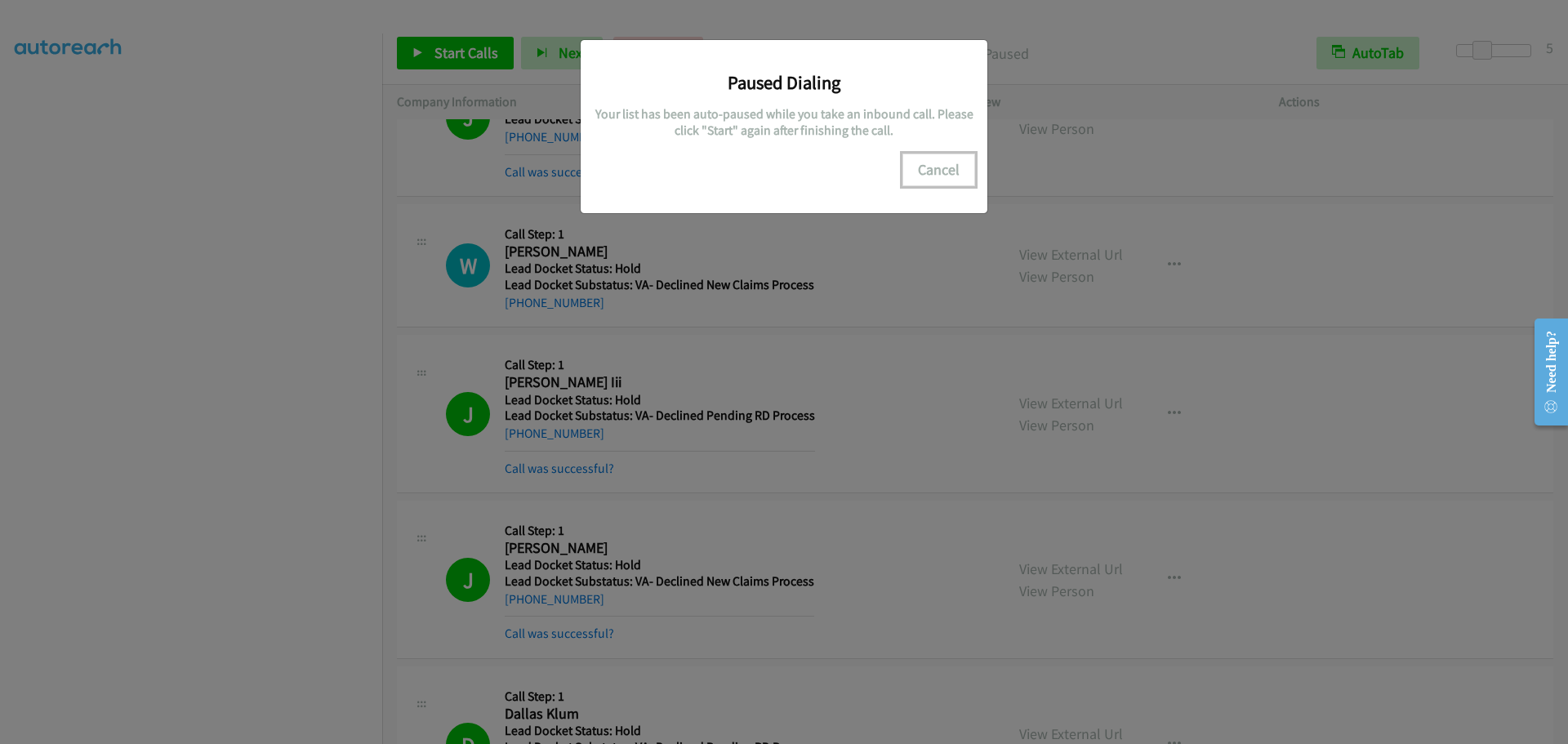
click at [931, 175] on button "Cancel" at bounding box center [939, 169] width 73 height 33
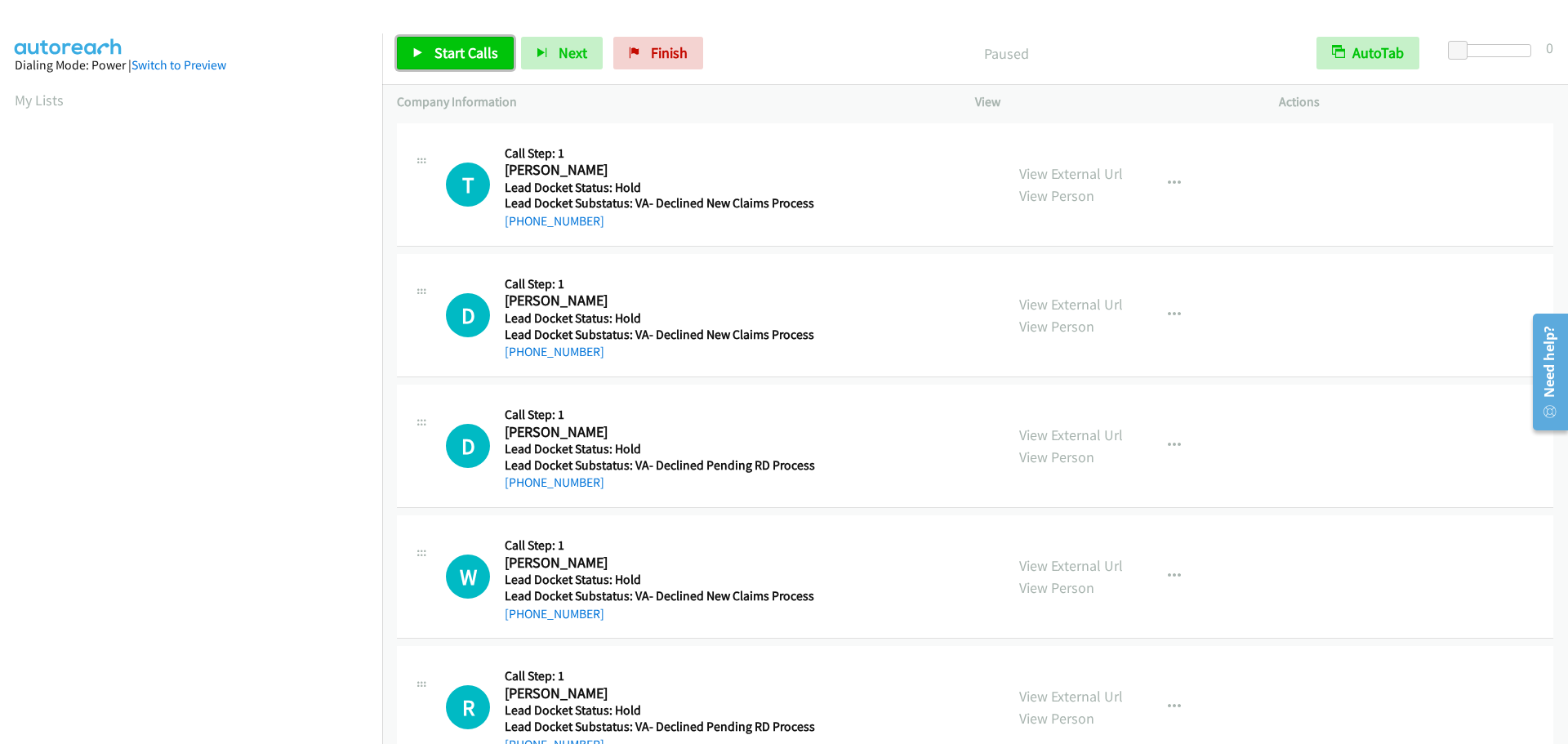
click at [418, 54] on icon at bounding box center [418, 54] width 11 height 11
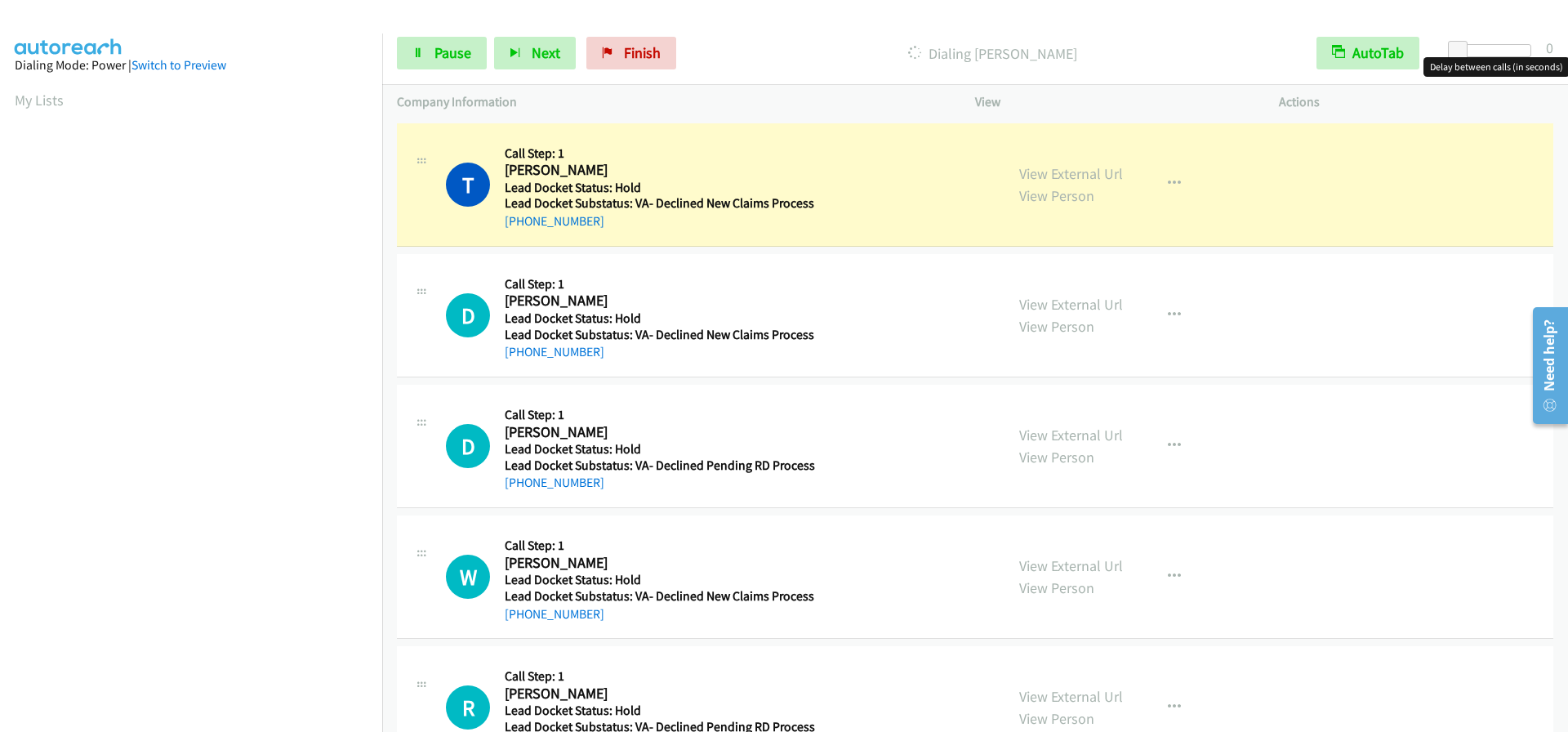
click at [1482, 52] on div at bounding box center [1493, 50] width 75 height 13
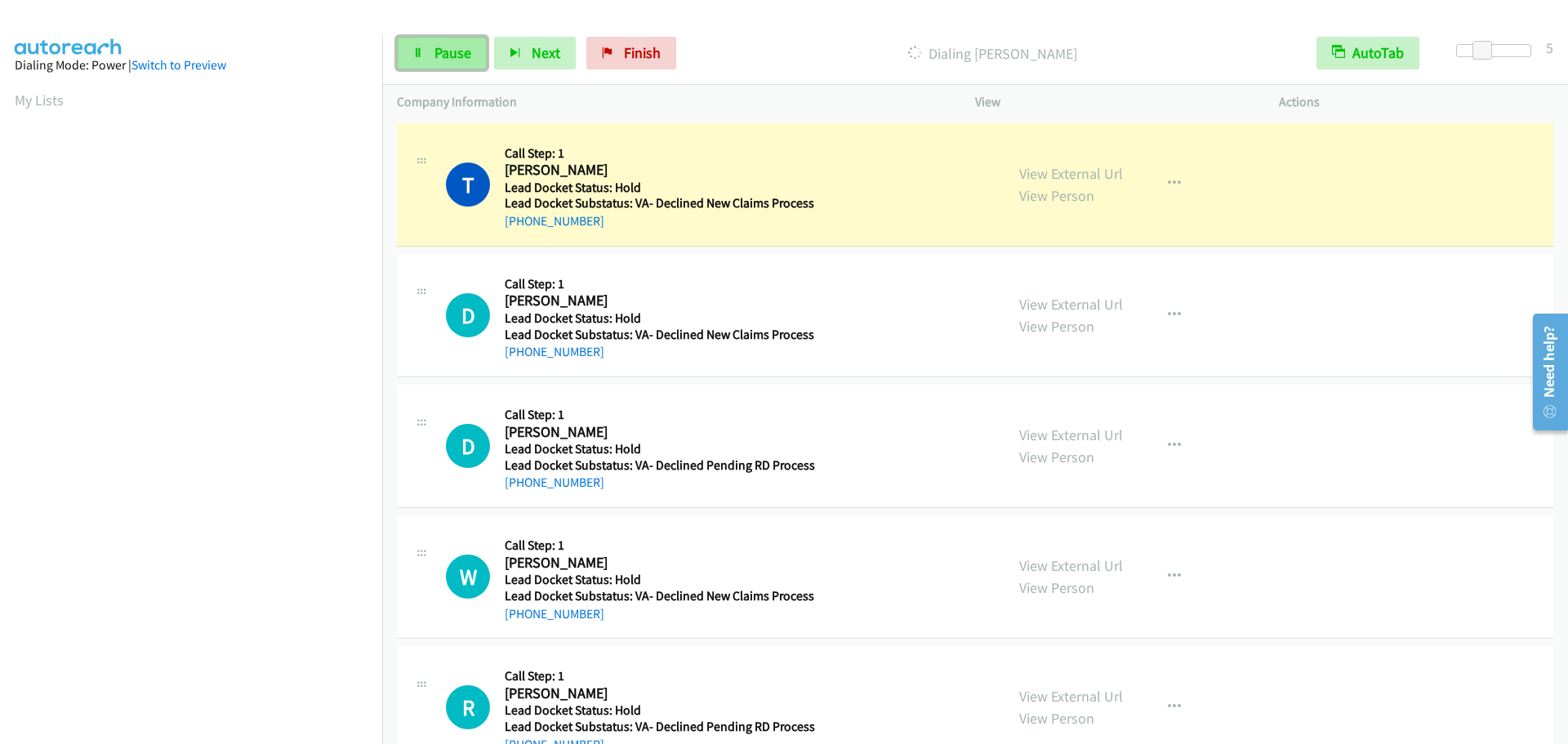
click at [414, 56] on icon at bounding box center [418, 54] width 11 height 11
click at [414, 56] on div "Start Calls Pause Next Finish" at bounding box center [541, 53] width 287 height 33
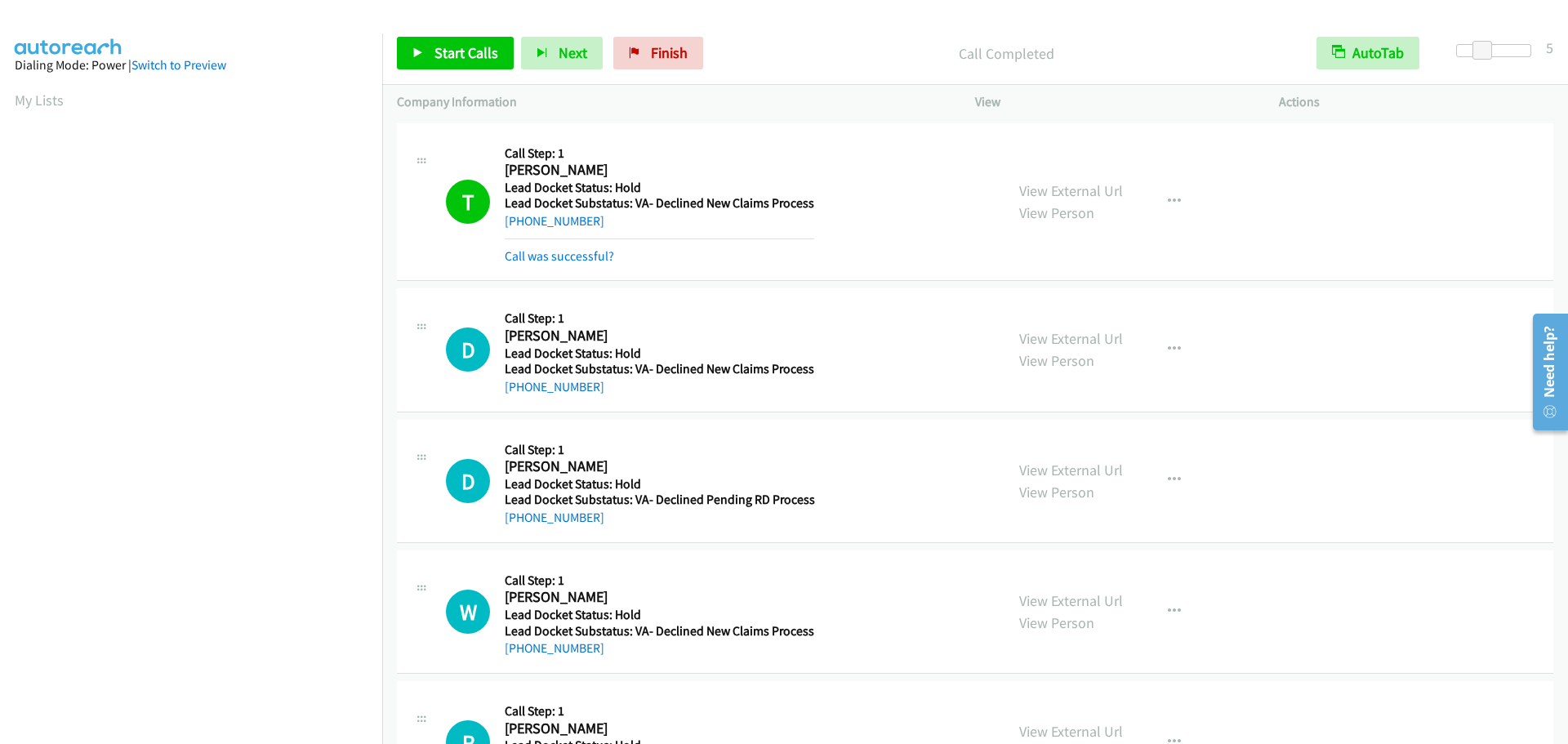
scroll to position [173, 0]
click at [420, 48] on icon at bounding box center [418, 54] width 11 height 11
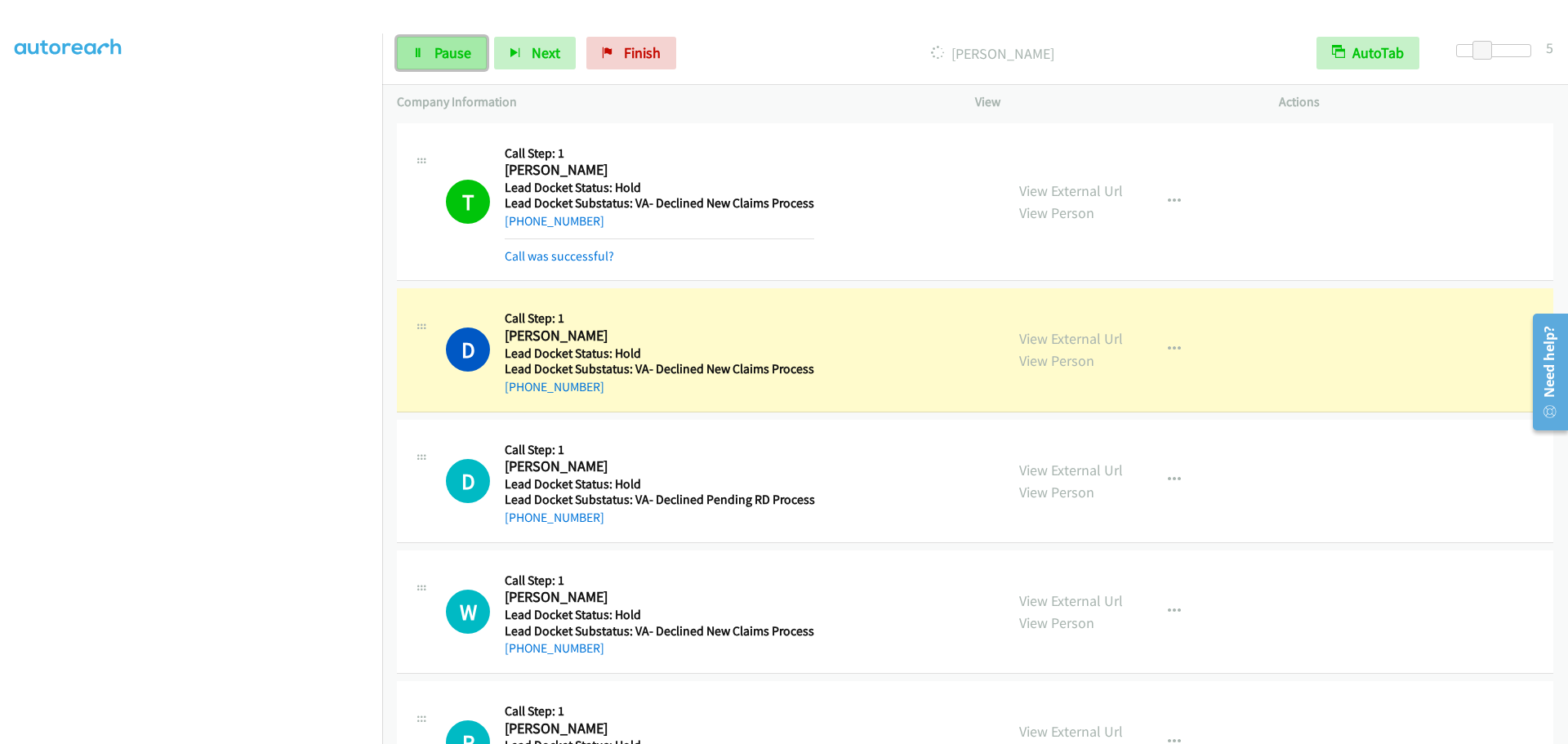
click at [436, 54] on span "Pause" at bounding box center [453, 52] width 37 height 18
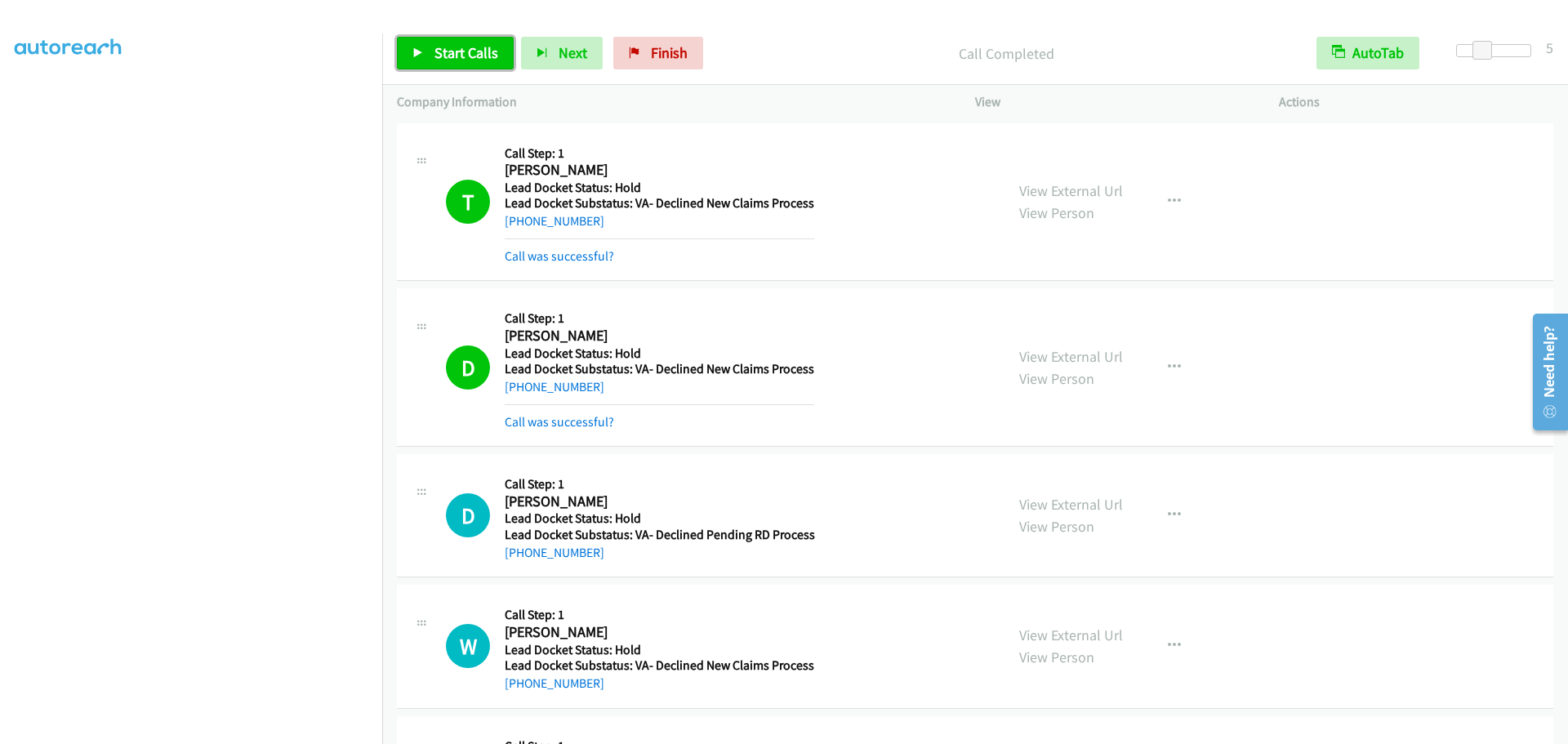
click at [431, 46] on link "Start Calls" at bounding box center [455, 53] width 117 height 33
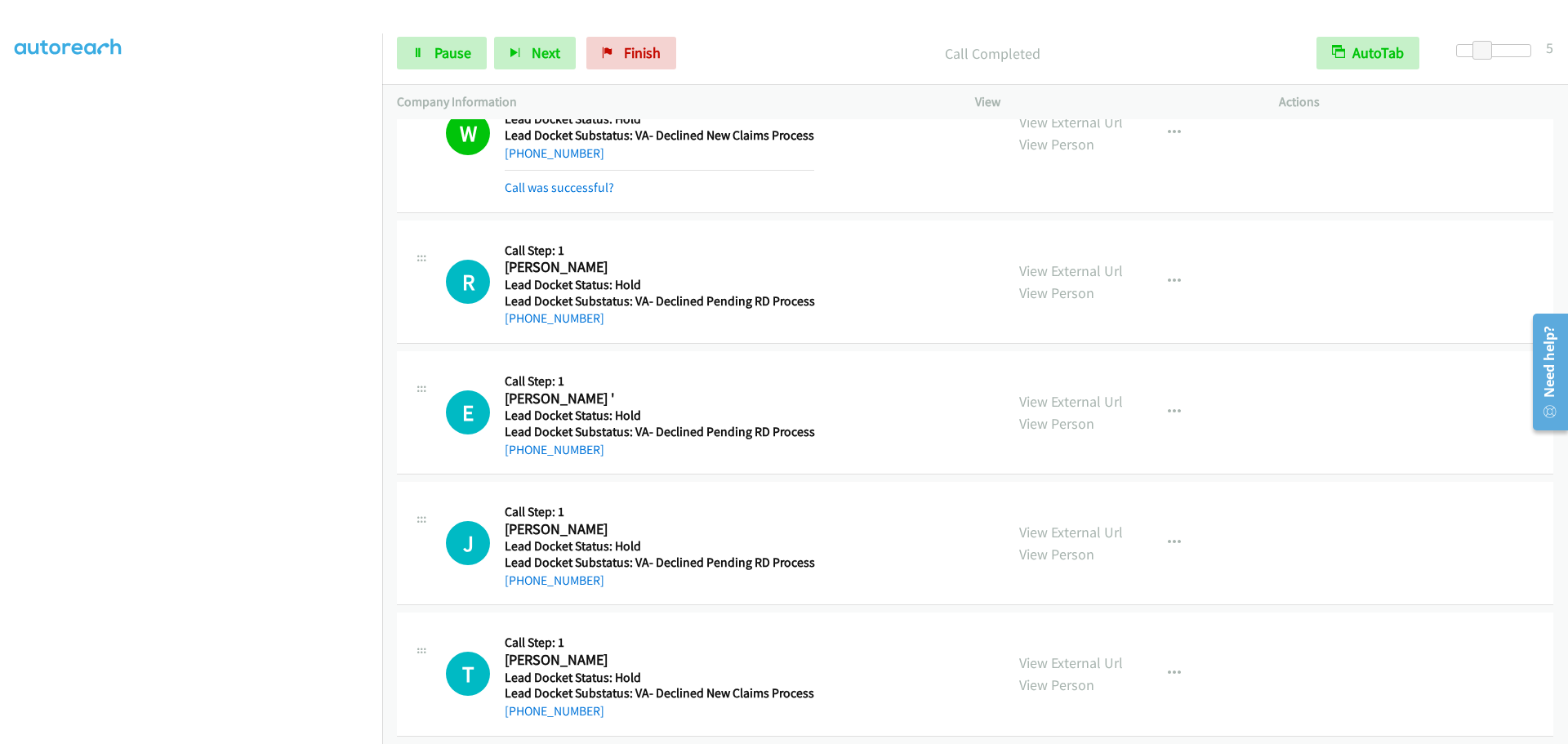
scroll to position [571, 0]
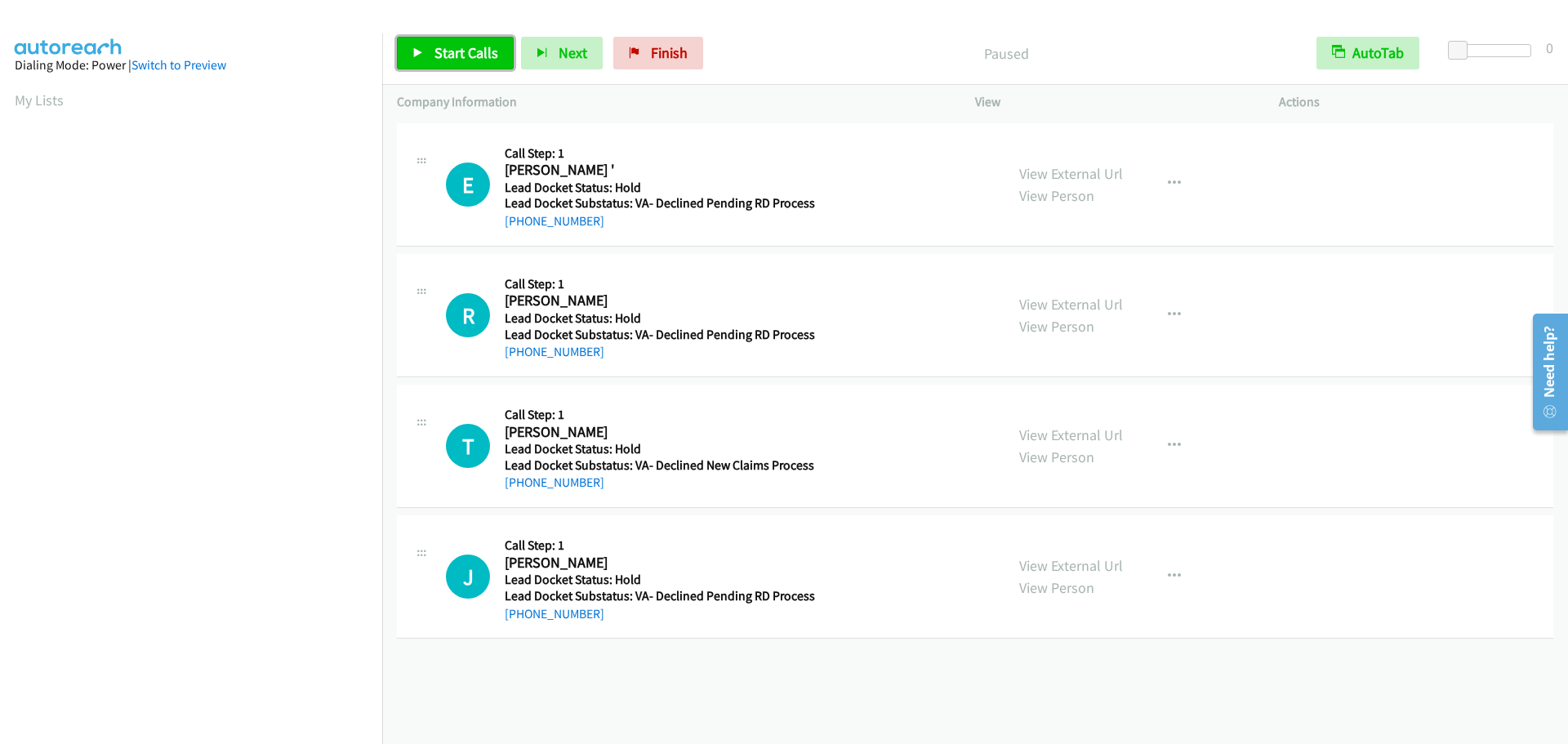
click at [451, 49] on span "Start Calls" at bounding box center [467, 52] width 63 height 18
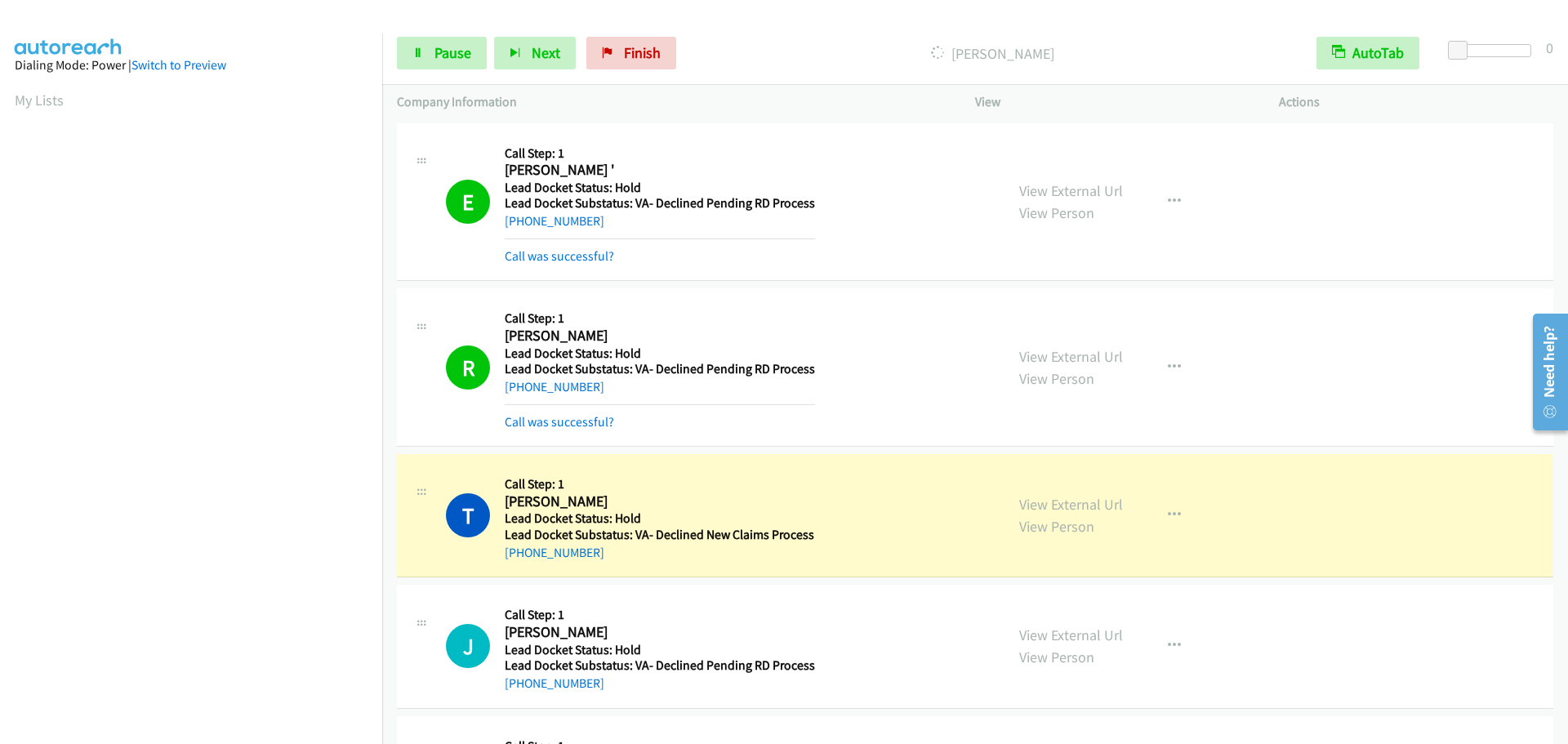
scroll to position [173, 0]
click at [416, 58] on icon at bounding box center [418, 54] width 11 height 11
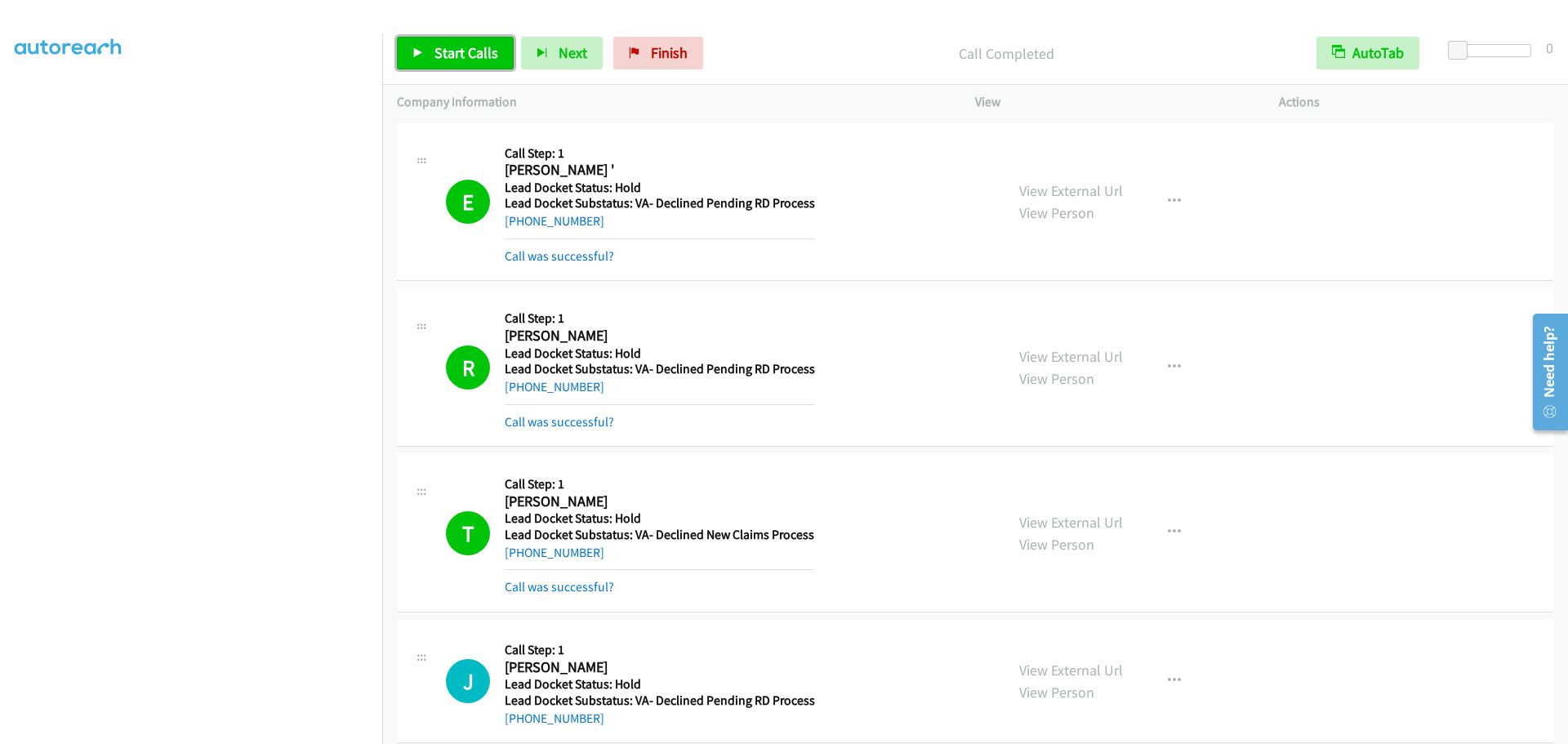
click at [435, 56] on span "Start Calls" at bounding box center [467, 52] width 63 height 18
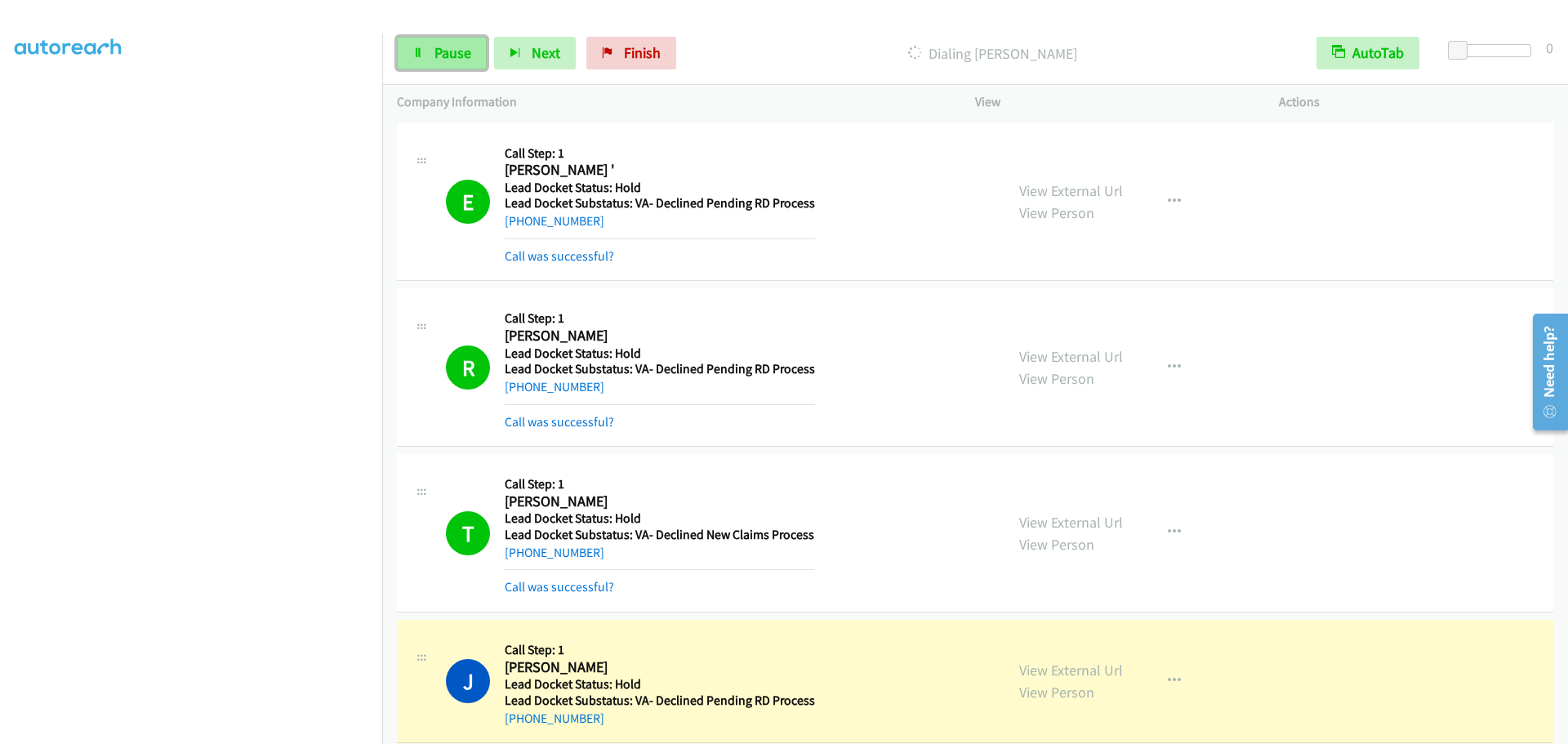
click at [431, 48] on link "Pause" at bounding box center [442, 53] width 90 height 33
